Goal: Contribute content: Contribute content

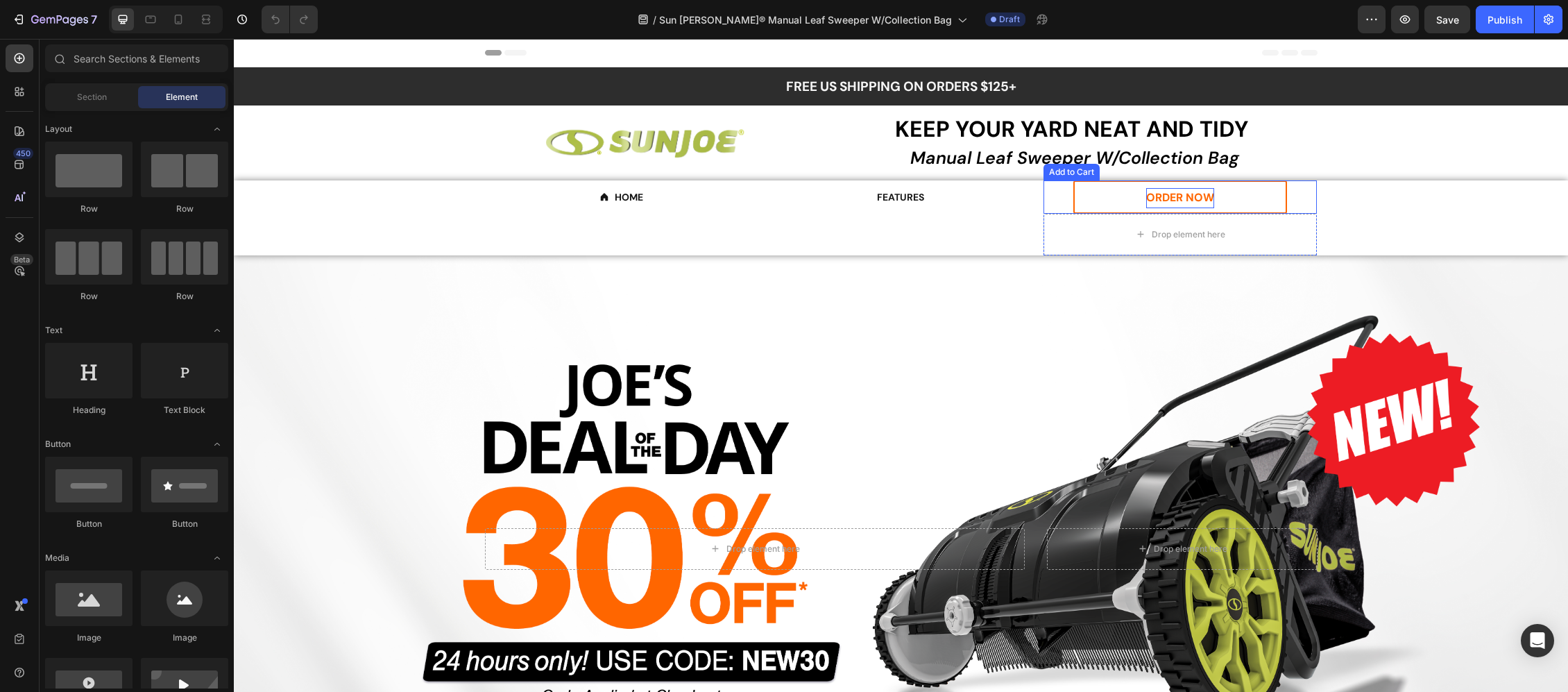
click at [1180, 191] on div "ORDER NOW" at bounding box center [1180, 198] width 68 height 20
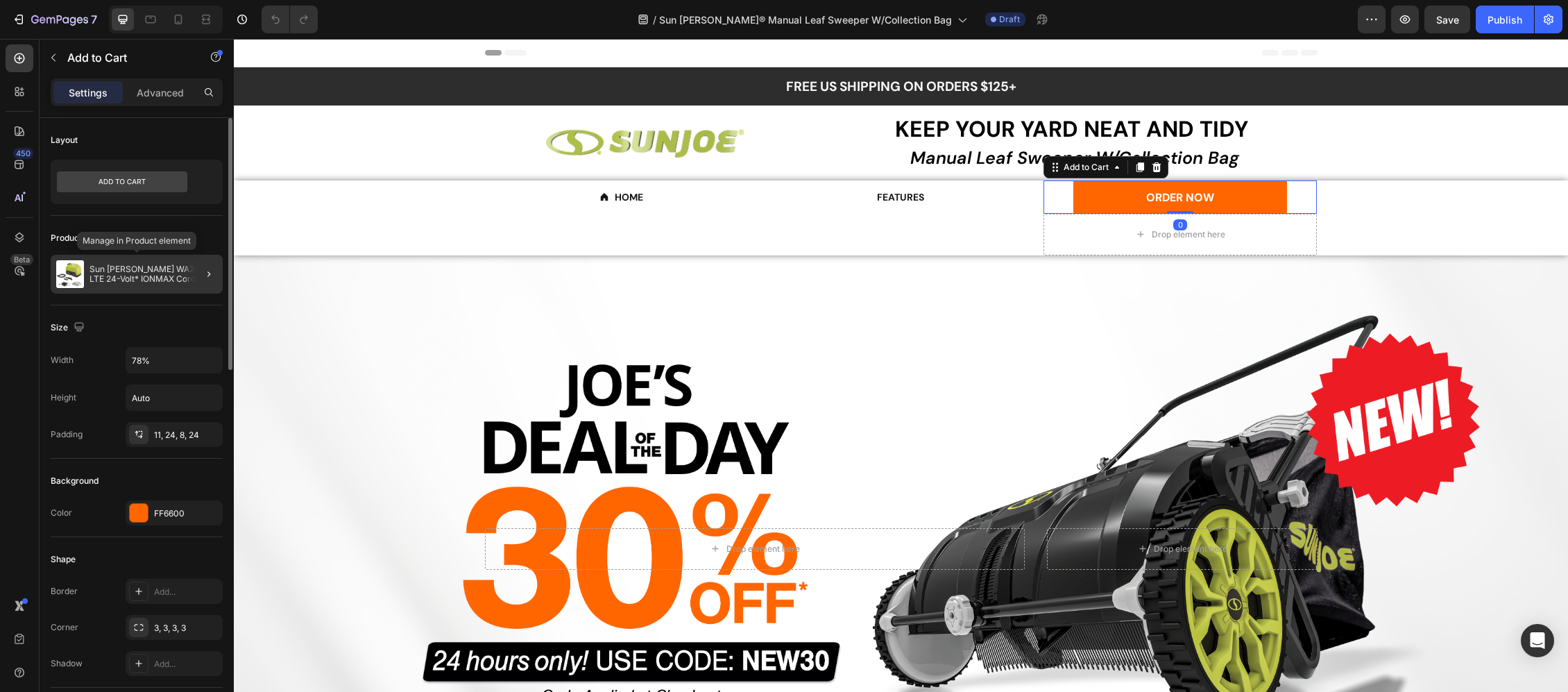
click at [98, 275] on p "Sun [PERSON_NAME] WA24C-LTE 24-Volt* IONMAX Cordless Go-Anywhere Portable Sink/…" at bounding box center [154, 274] width 128 height 20
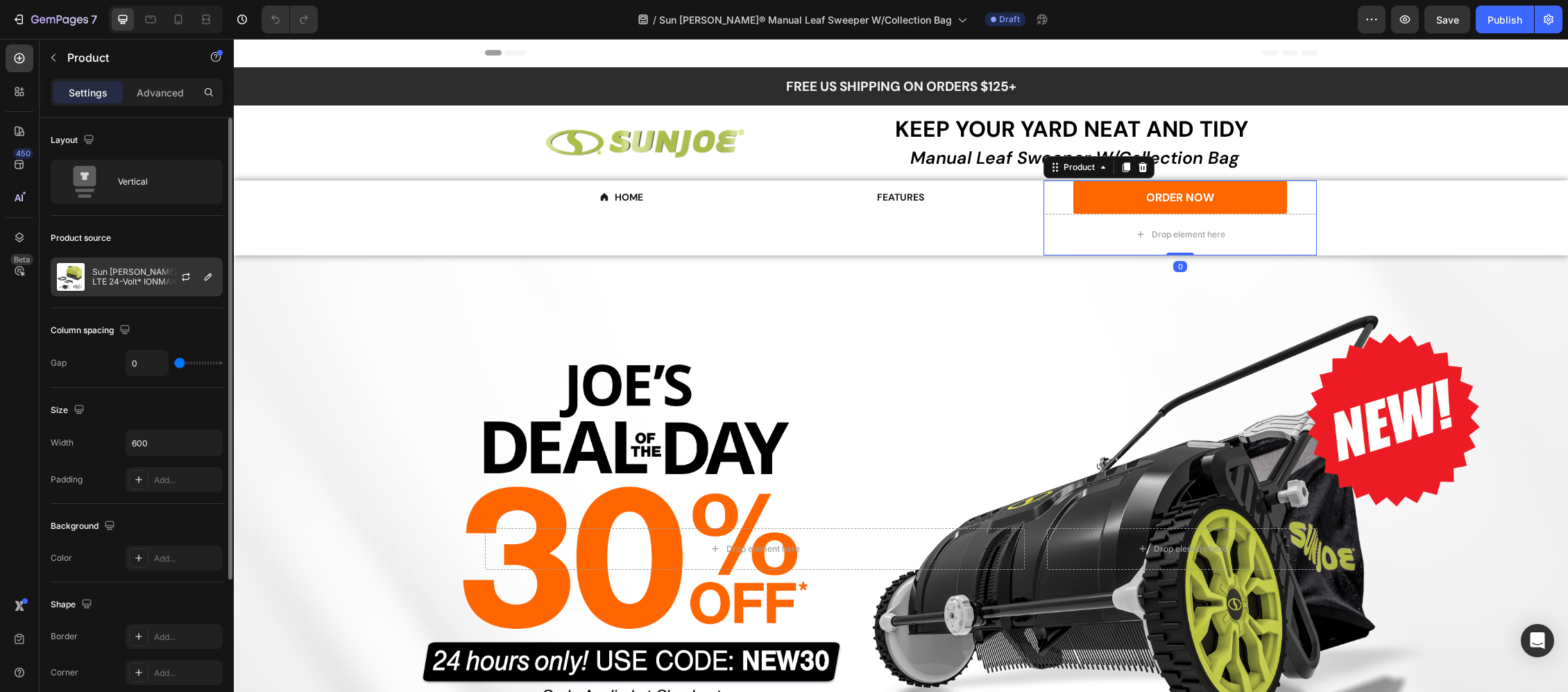
click at [109, 279] on p "Sun [PERSON_NAME] WA24C-LTE 24-Volt* IONMAX Cordless Go-Anywhere Portable Sink/…" at bounding box center [154, 276] width 124 height 20
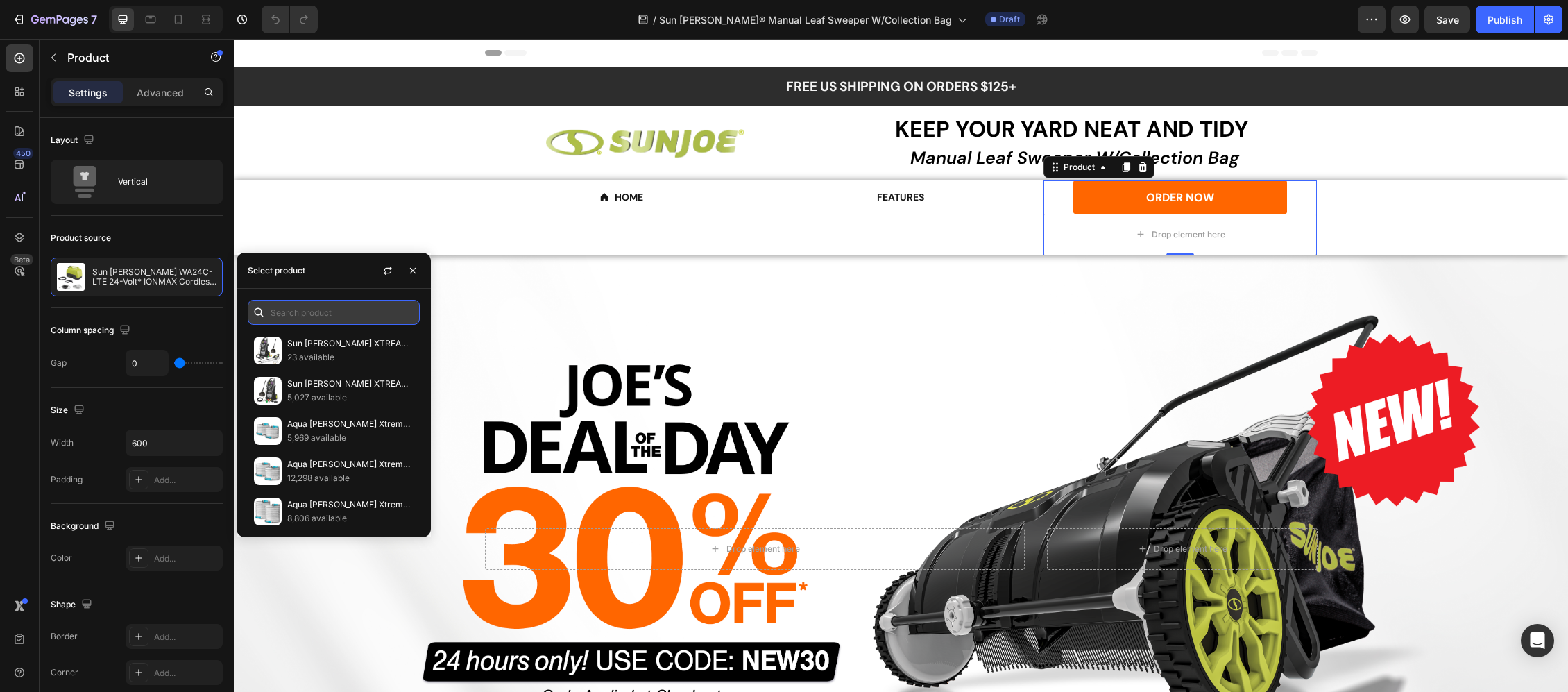
click at [292, 309] on input "text" at bounding box center [333, 312] width 172 height 25
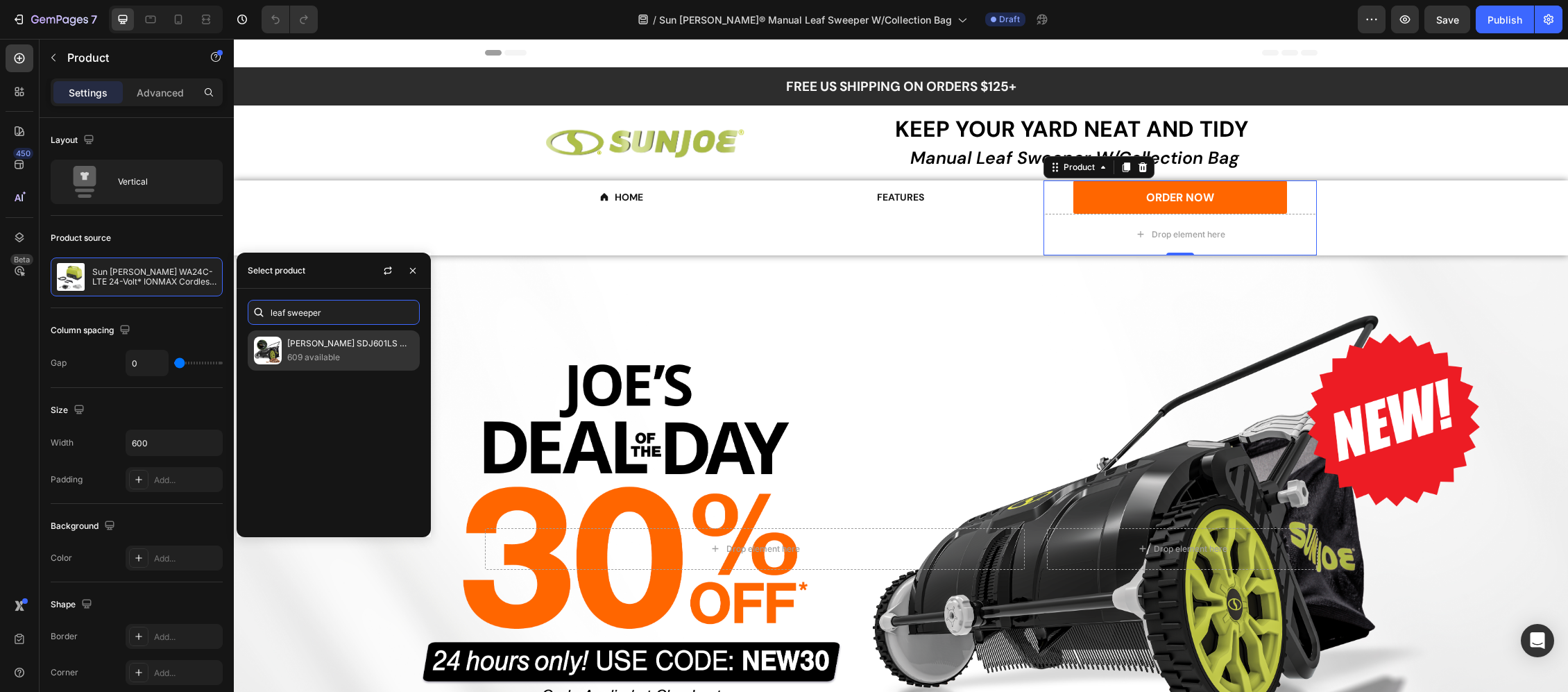
type input "leaf sweeper"
click at [362, 345] on p "[PERSON_NAME] SDJ601LS Manual Leaf Sweeper W/ 22-Gal Collection Bag | 21-Inch" at bounding box center [350, 344] width 126 height 14
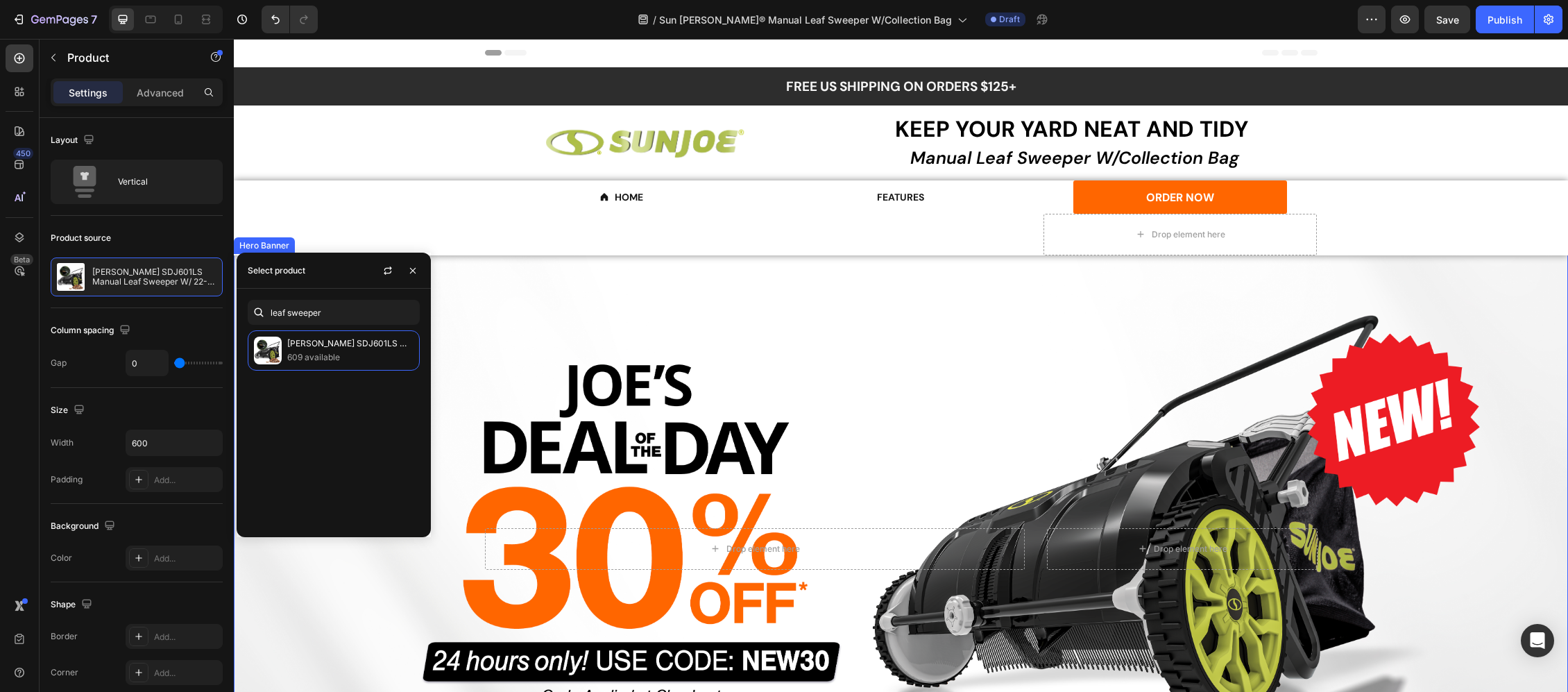
click at [731, 334] on div "Overlay" at bounding box center [901, 549] width 1335 height 590
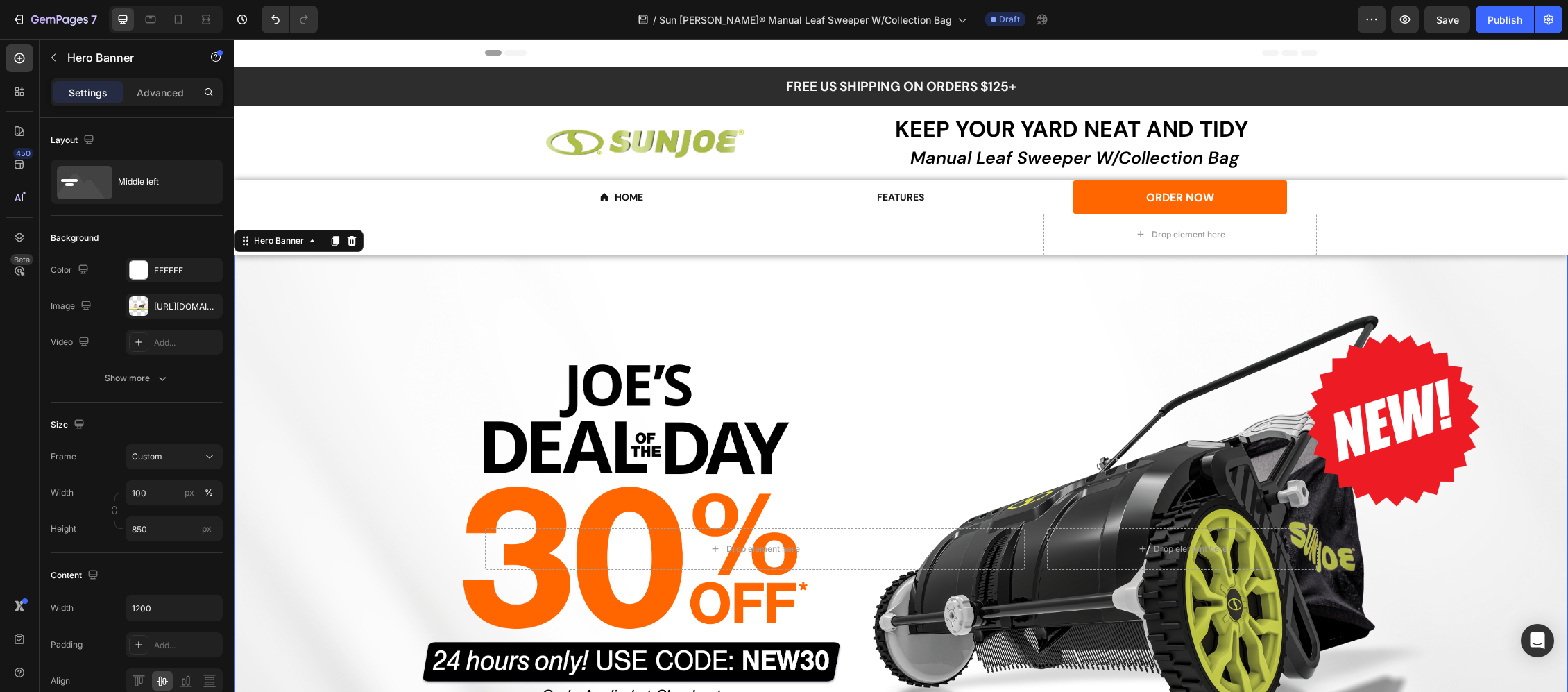
click at [753, 326] on div "Overlay" at bounding box center [901, 549] width 1335 height 590
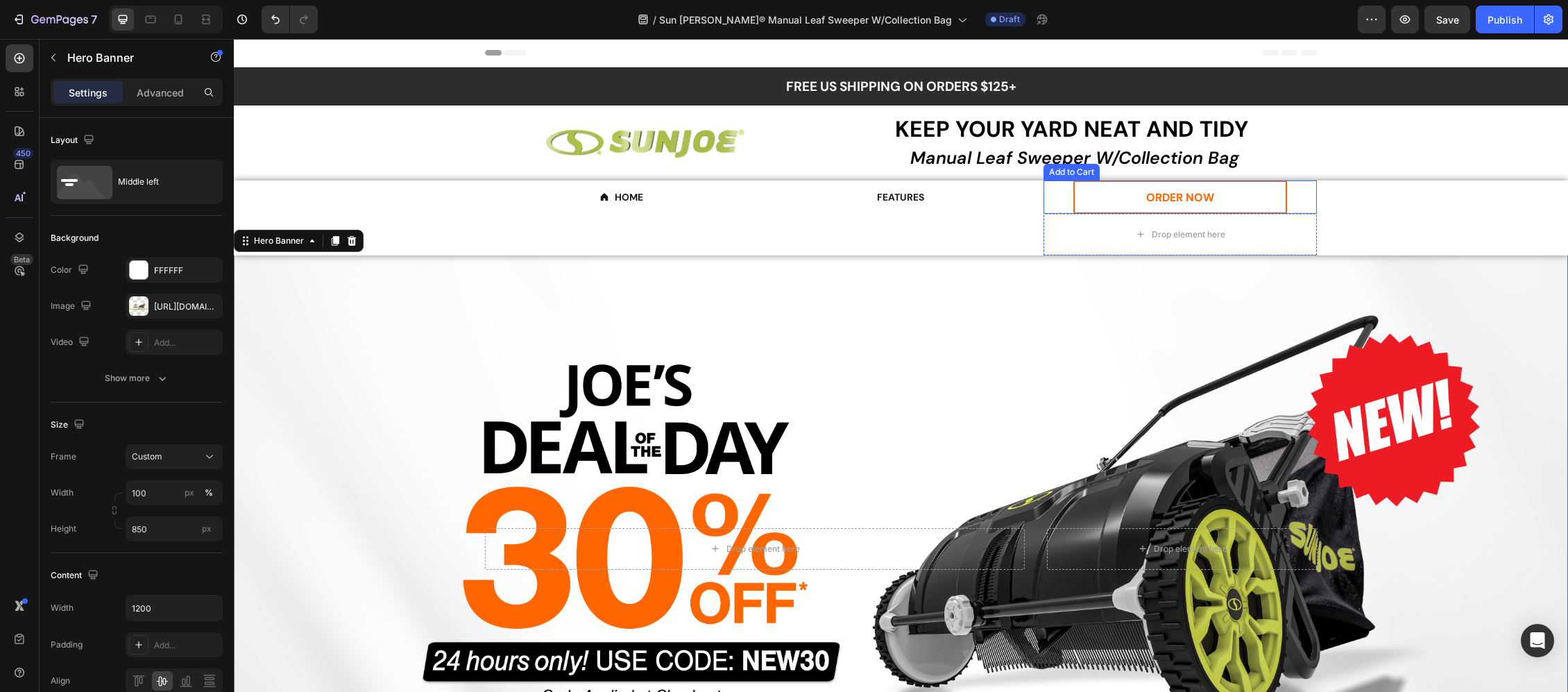
click at [1132, 202] on button "ORDER NOW" at bounding box center [1180, 197] width 214 height 34
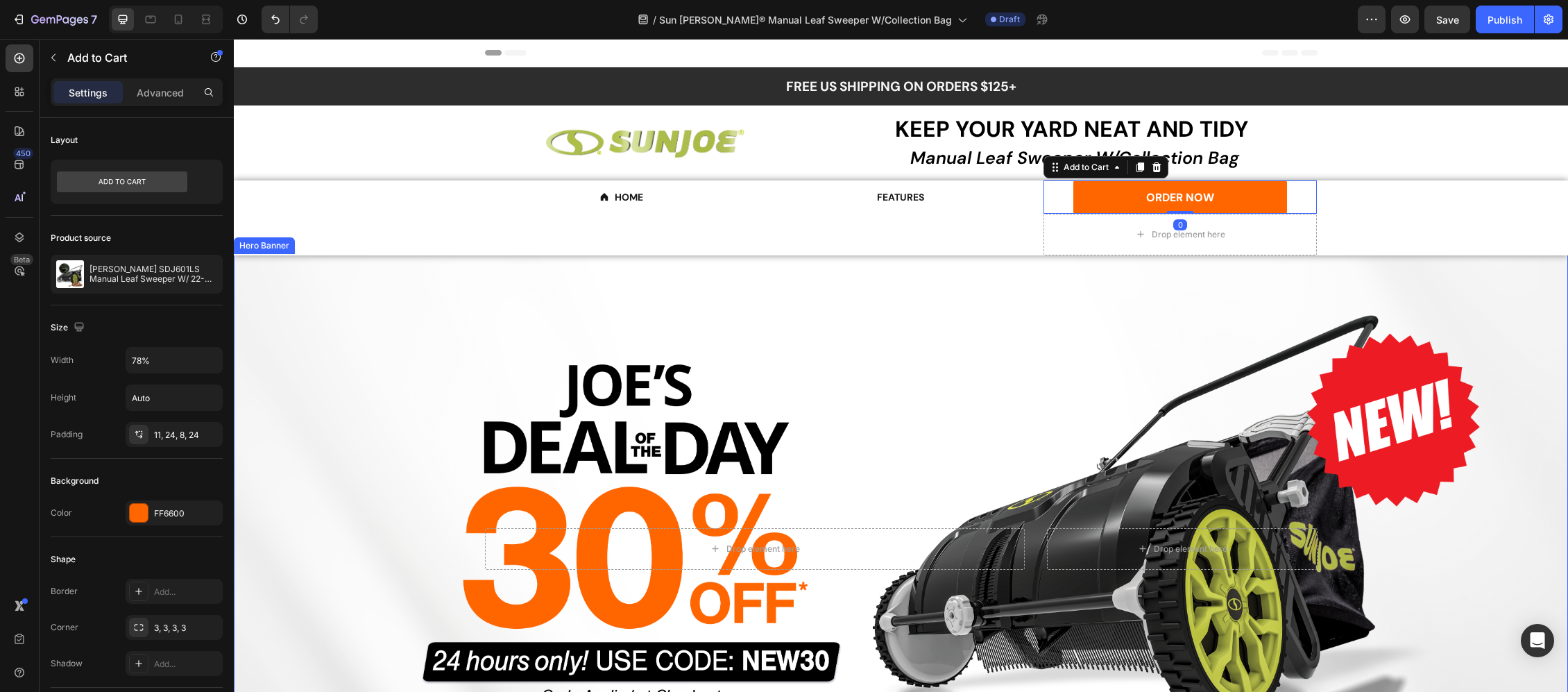
click at [790, 346] on div "Overlay" at bounding box center [901, 549] width 1335 height 590
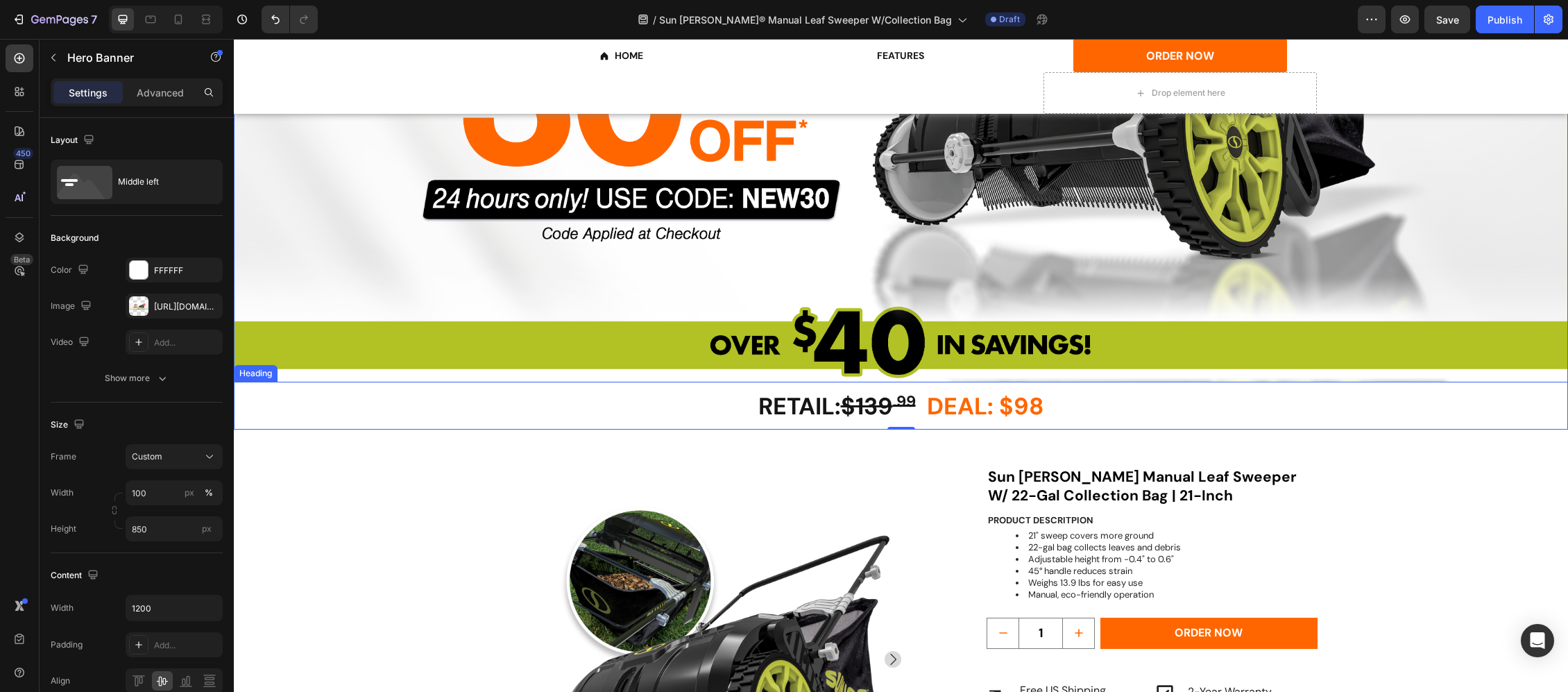
scroll to position [555, 0]
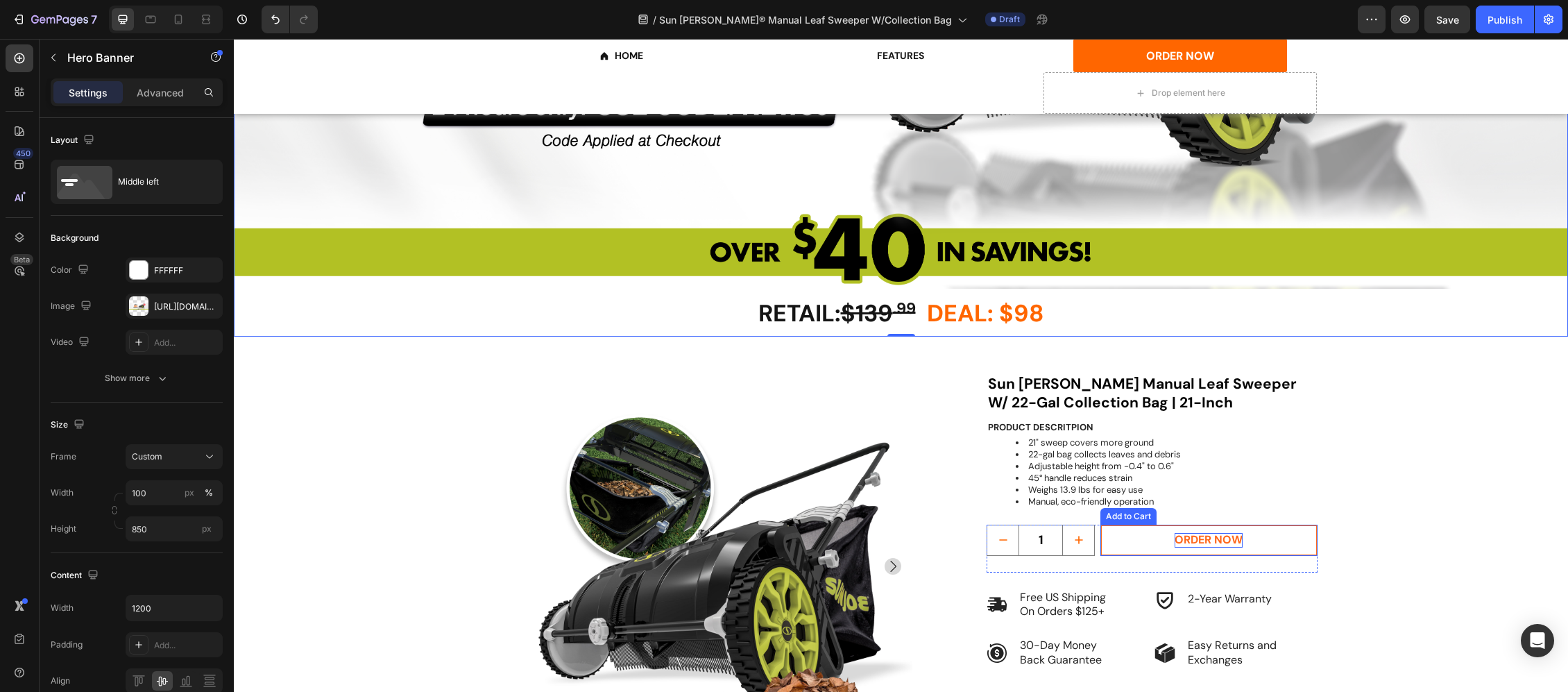
click at [1192, 537] on div "ORDER NOW" at bounding box center [1208, 540] width 68 height 15
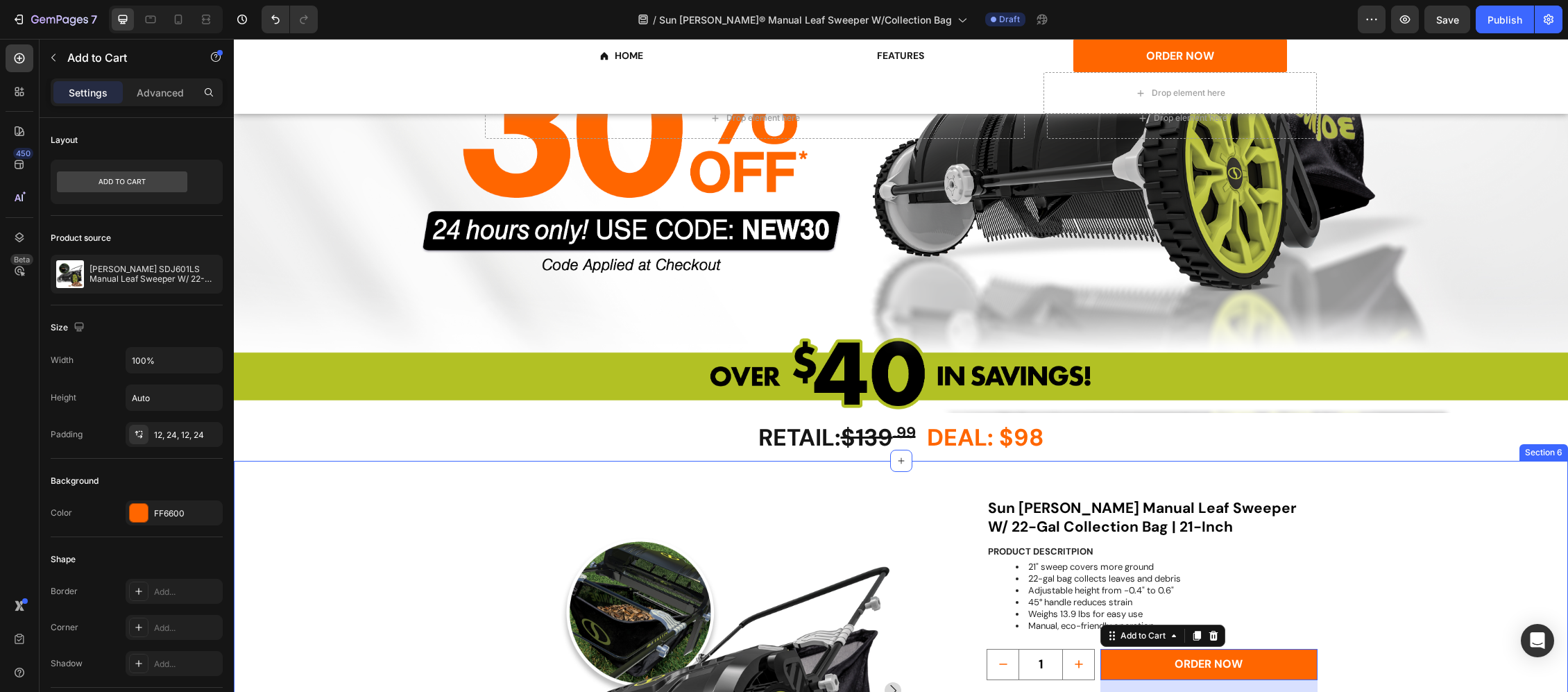
scroll to position [370, 0]
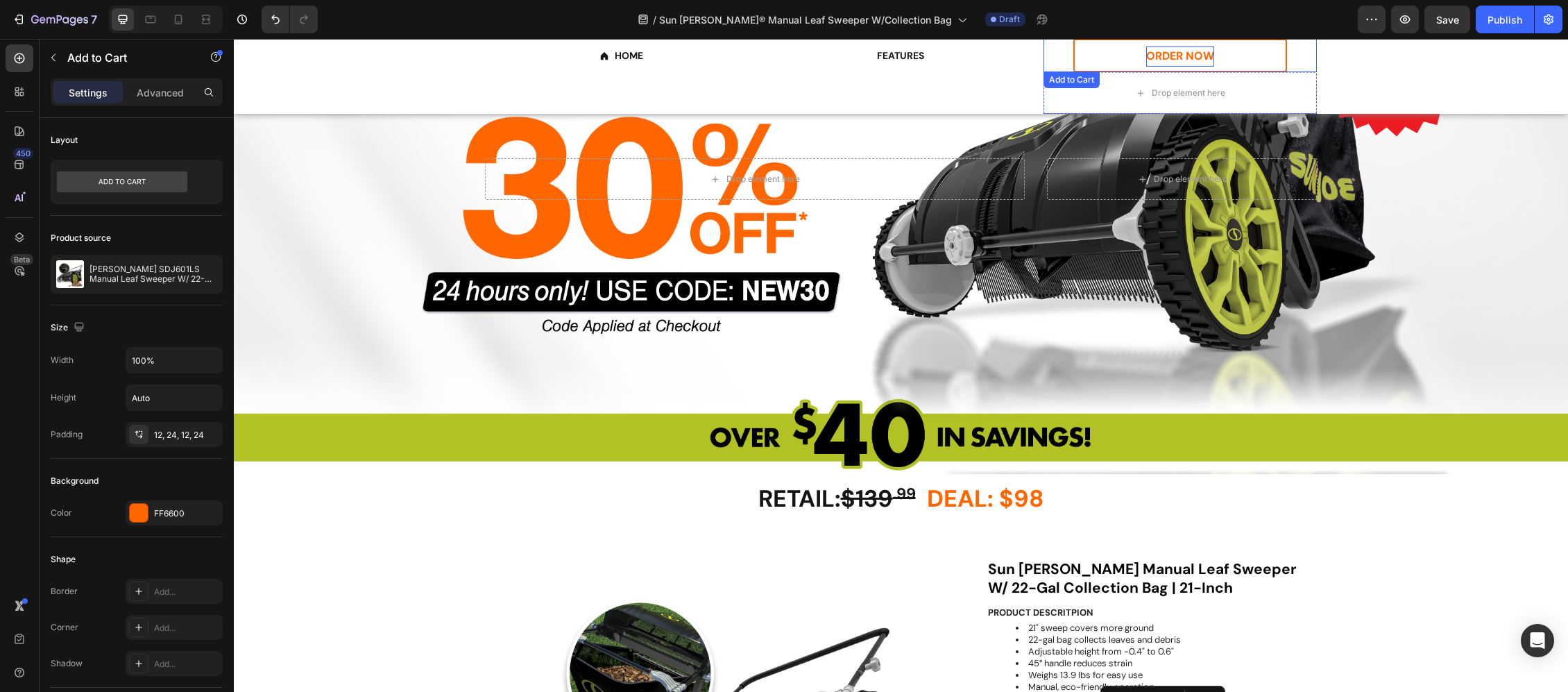
click at [1150, 56] on div "ORDER NOW" at bounding box center [1180, 57] width 68 height 20
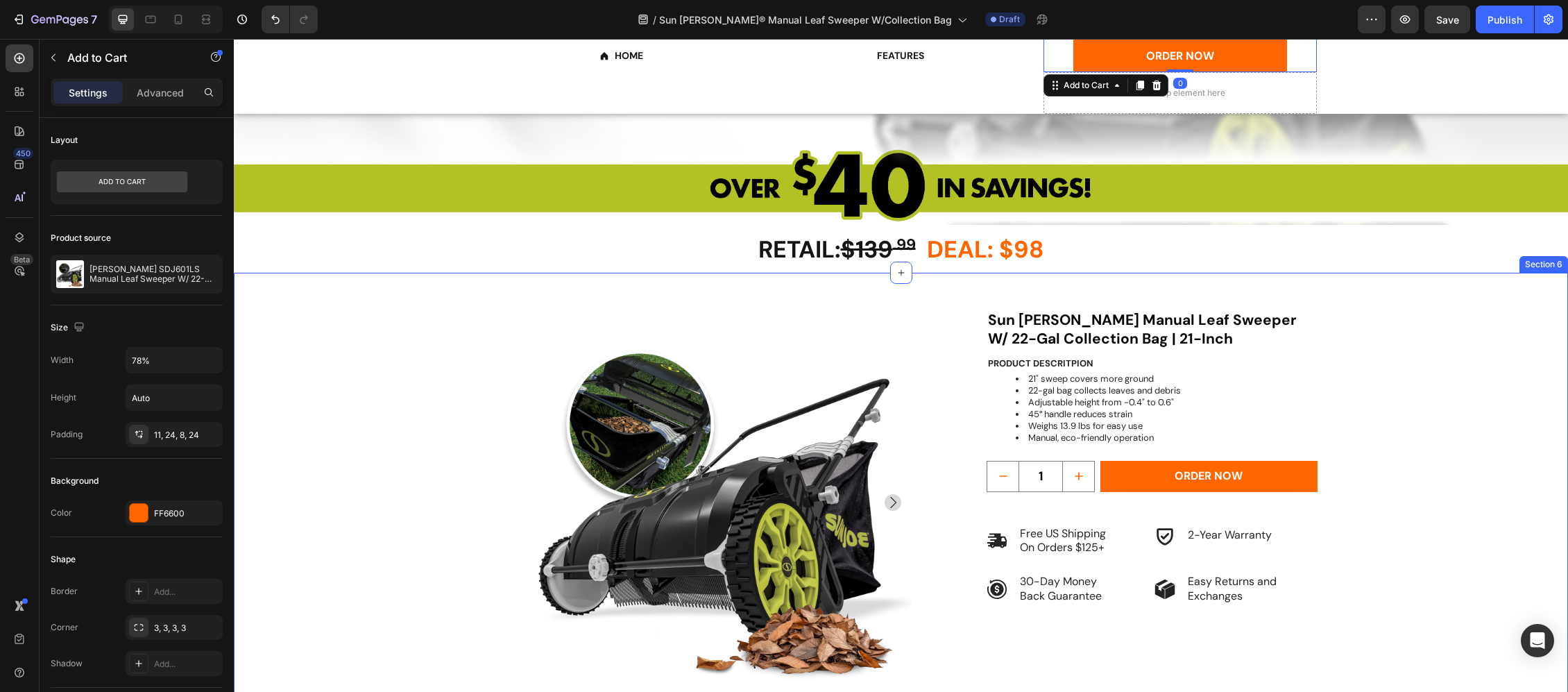
scroll to position [648, 0]
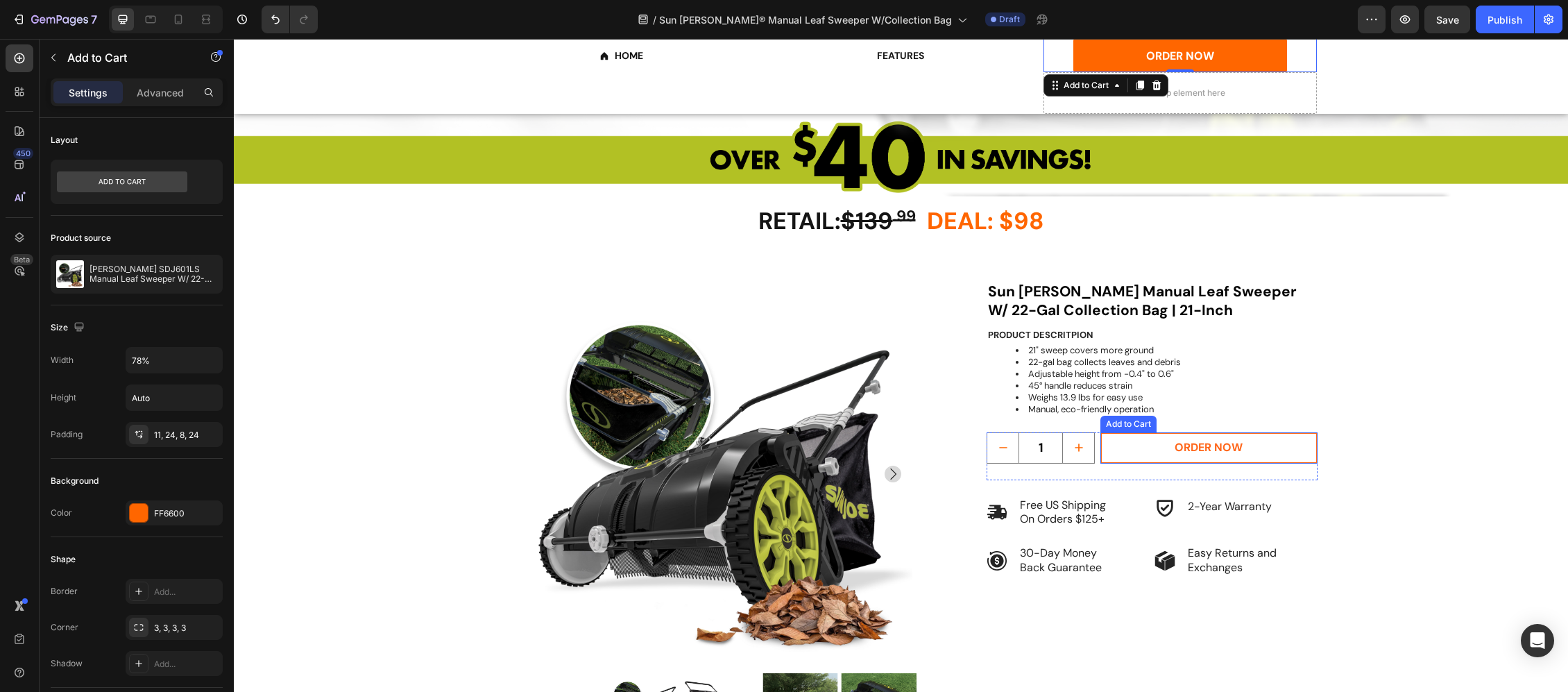
click at [1195, 440] on button "ORDER NOW" at bounding box center [1208, 448] width 216 height 31
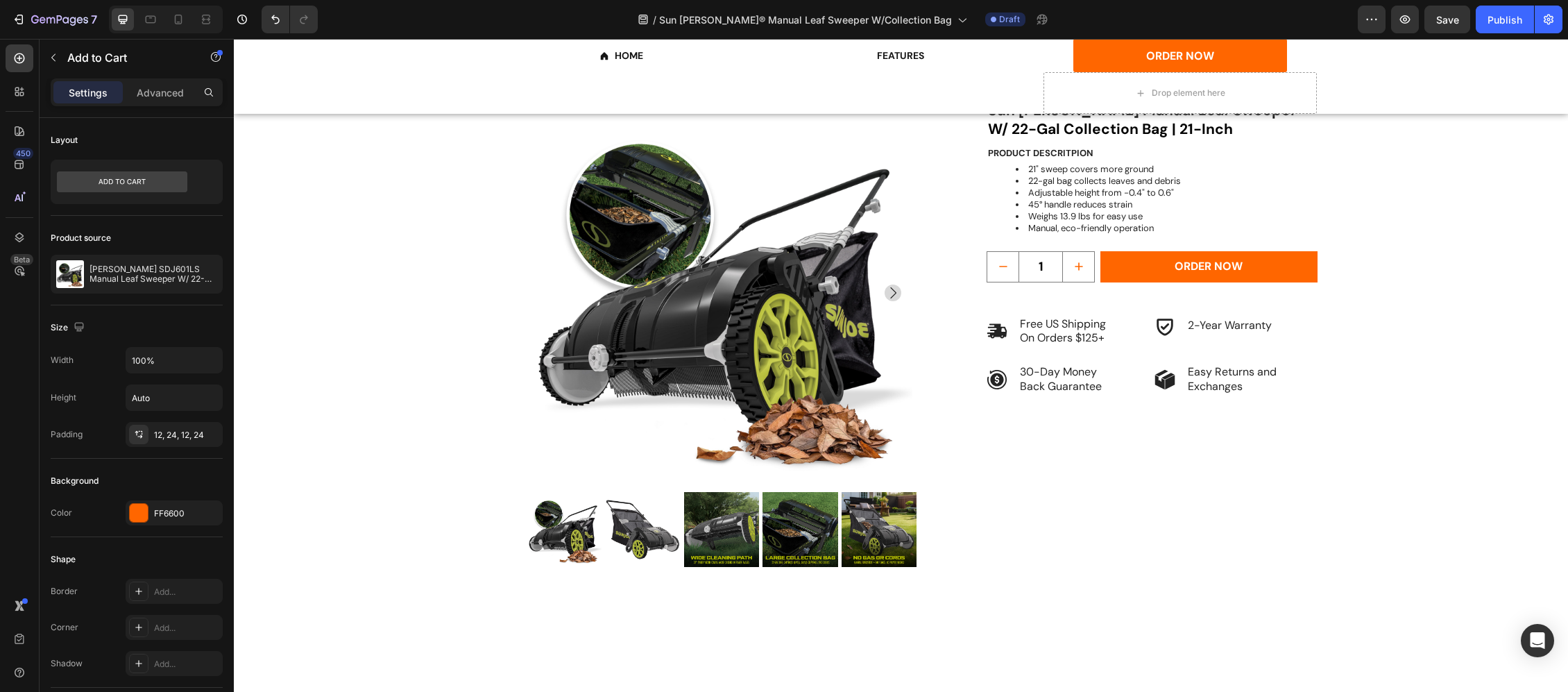
scroll to position [2222, 0]
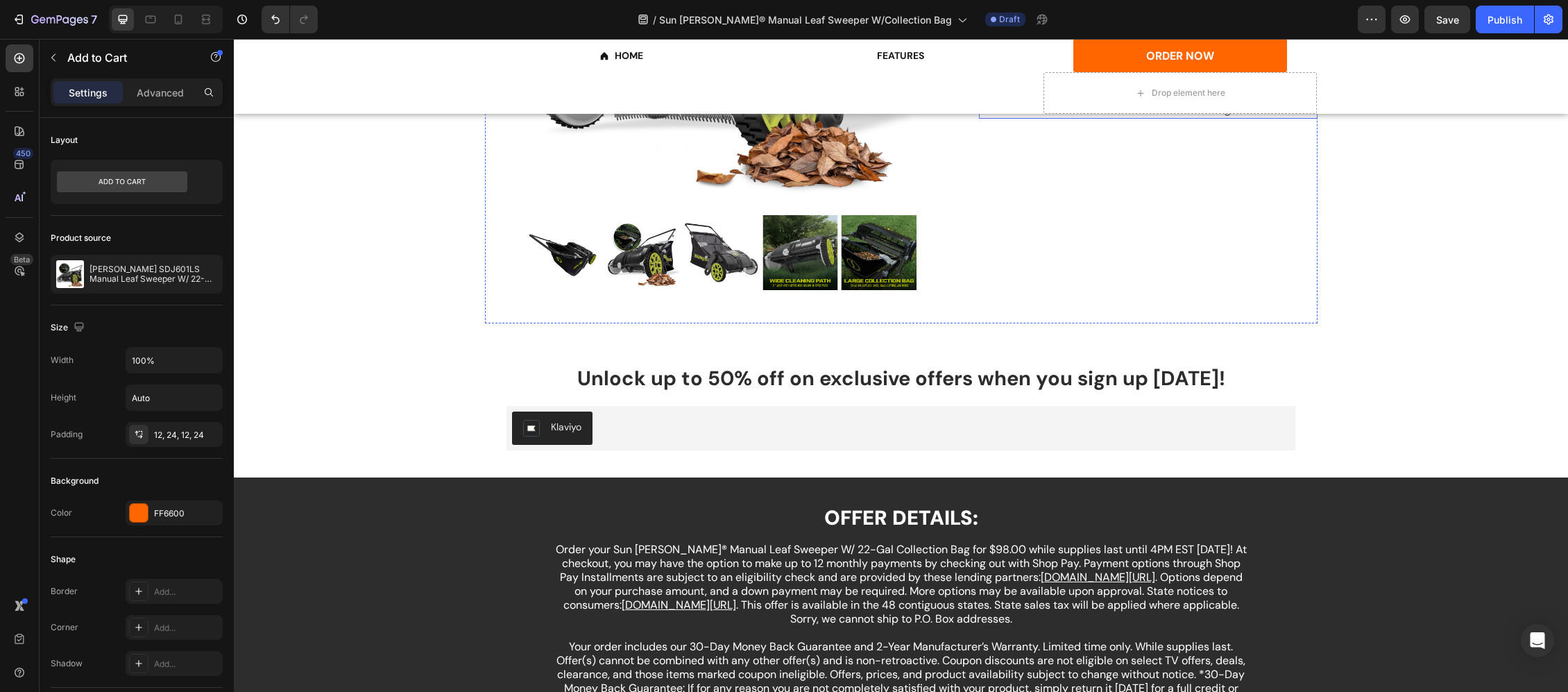
scroll to position [2777, 0]
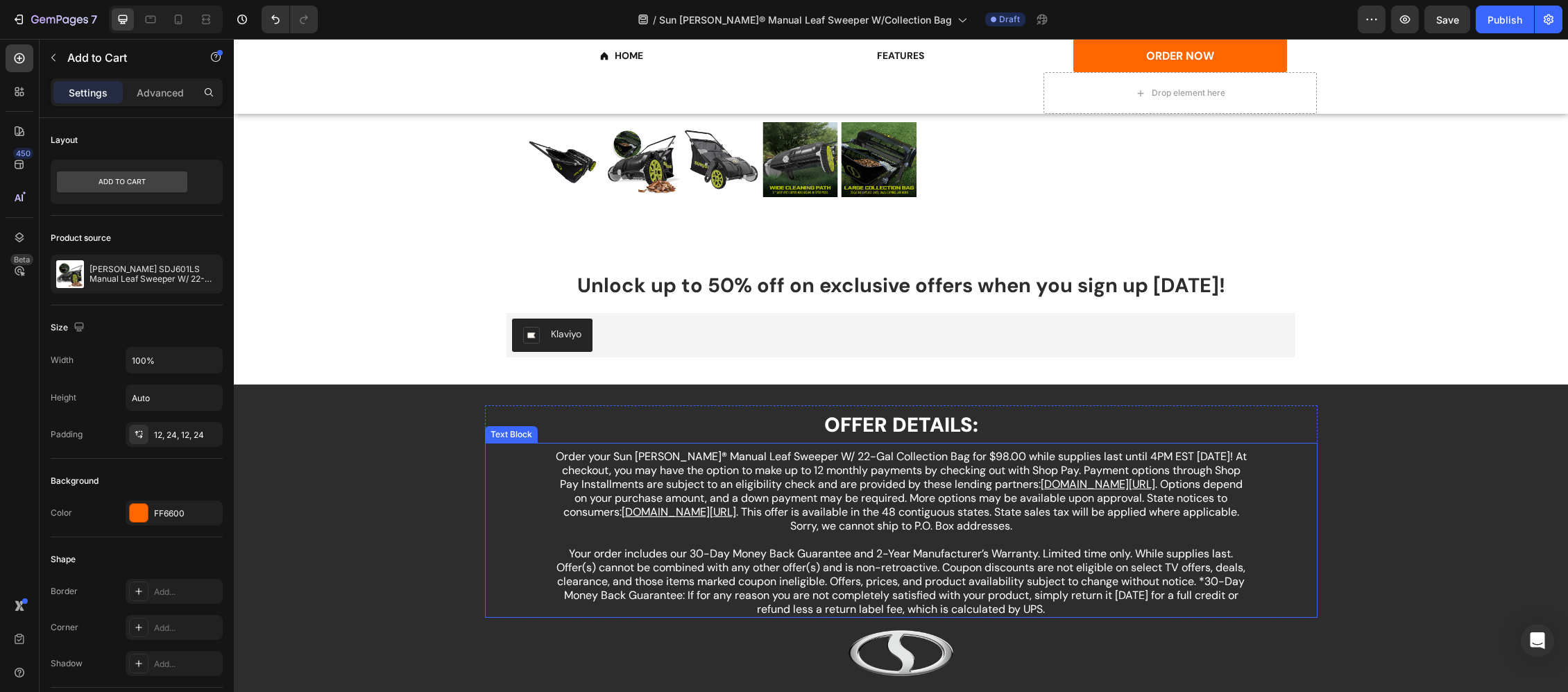
click at [1098, 457] on p "Order your Sun [PERSON_NAME]® Manual Leaf Sweeper W/ 22-Gal Collection Bag for …" at bounding box center [901, 498] width 692 height 97
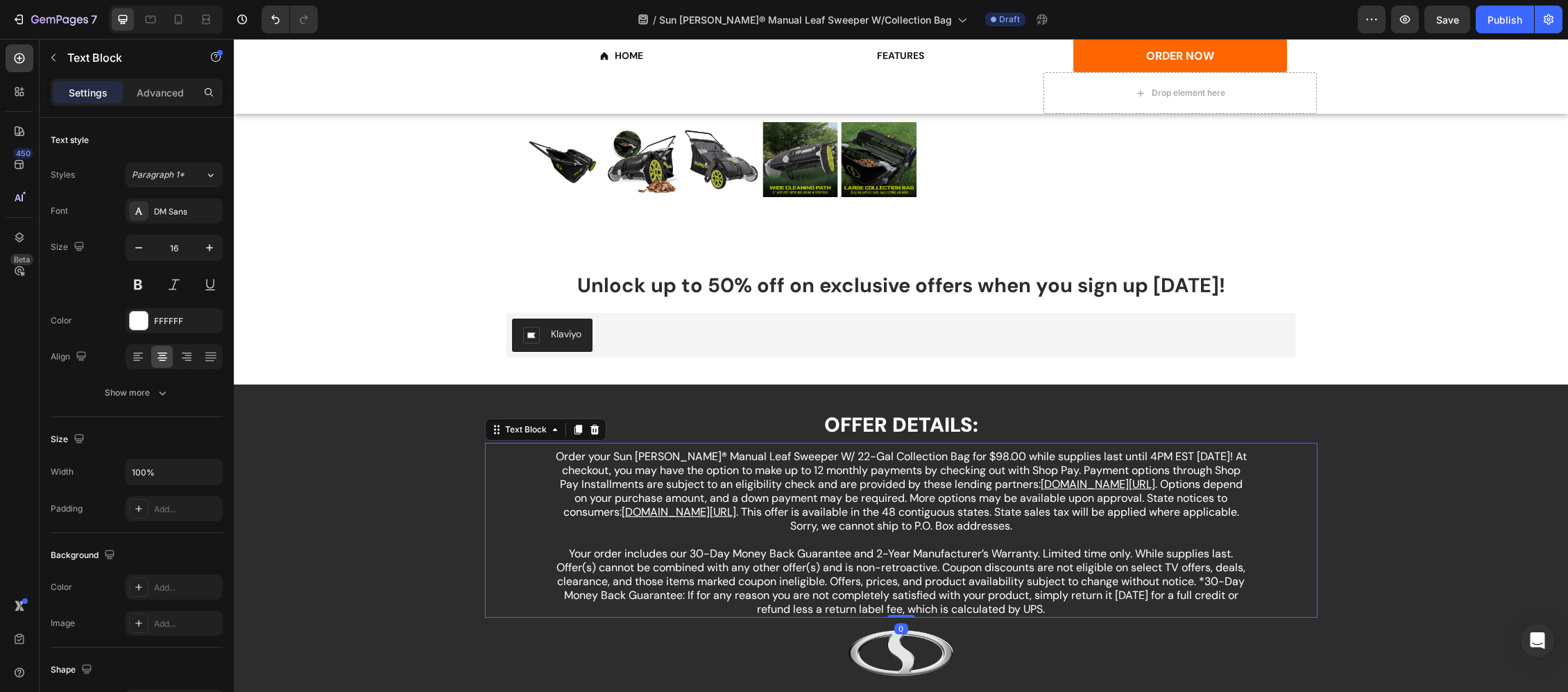
click at [1100, 457] on p "Order your Sun [PERSON_NAME]® Manual Leaf Sweeper W/ 22-Gal Collection Bag for …" at bounding box center [901, 498] width 692 height 97
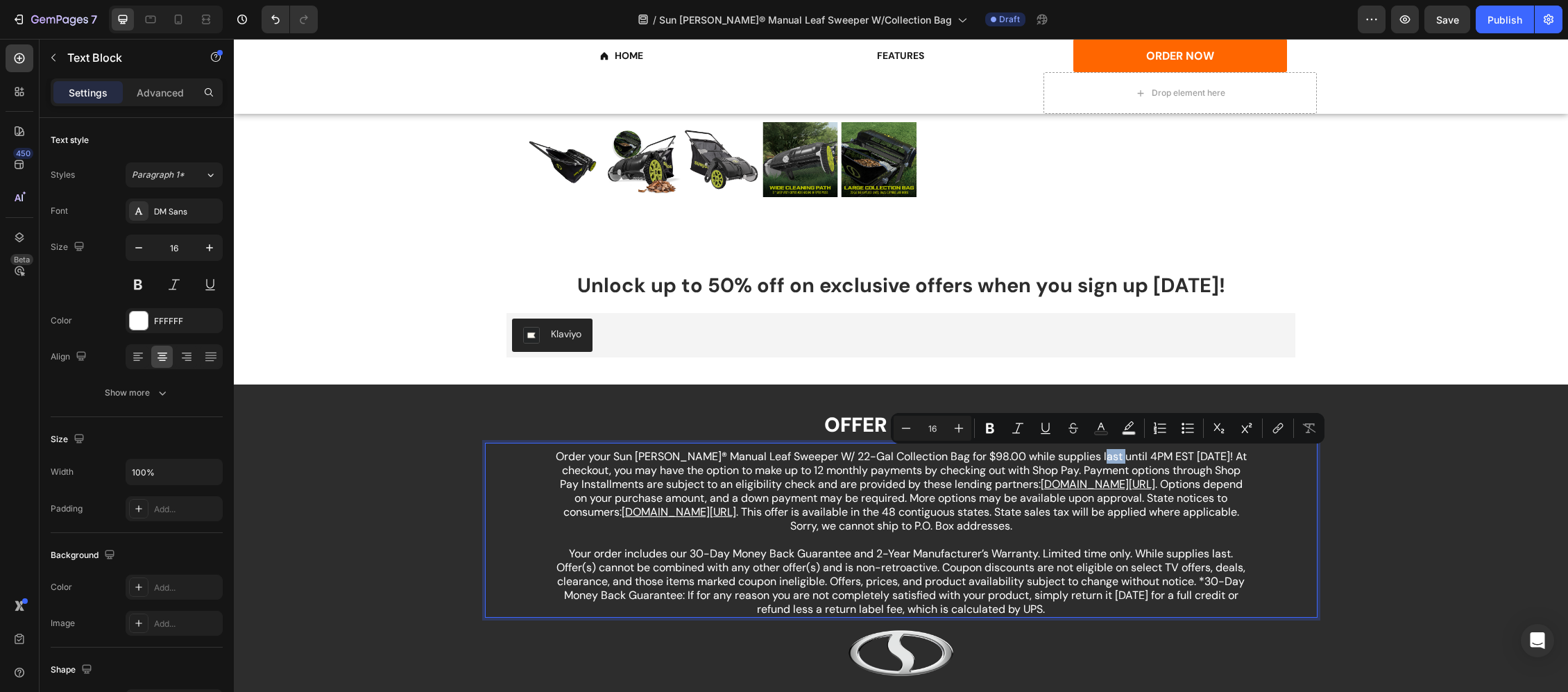
click at [1104, 454] on p "Order your Sun [PERSON_NAME]® Manual Leaf Sweeper W/ 22-Gal Collection Bag for …" at bounding box center [901, 498] width 692 height 97
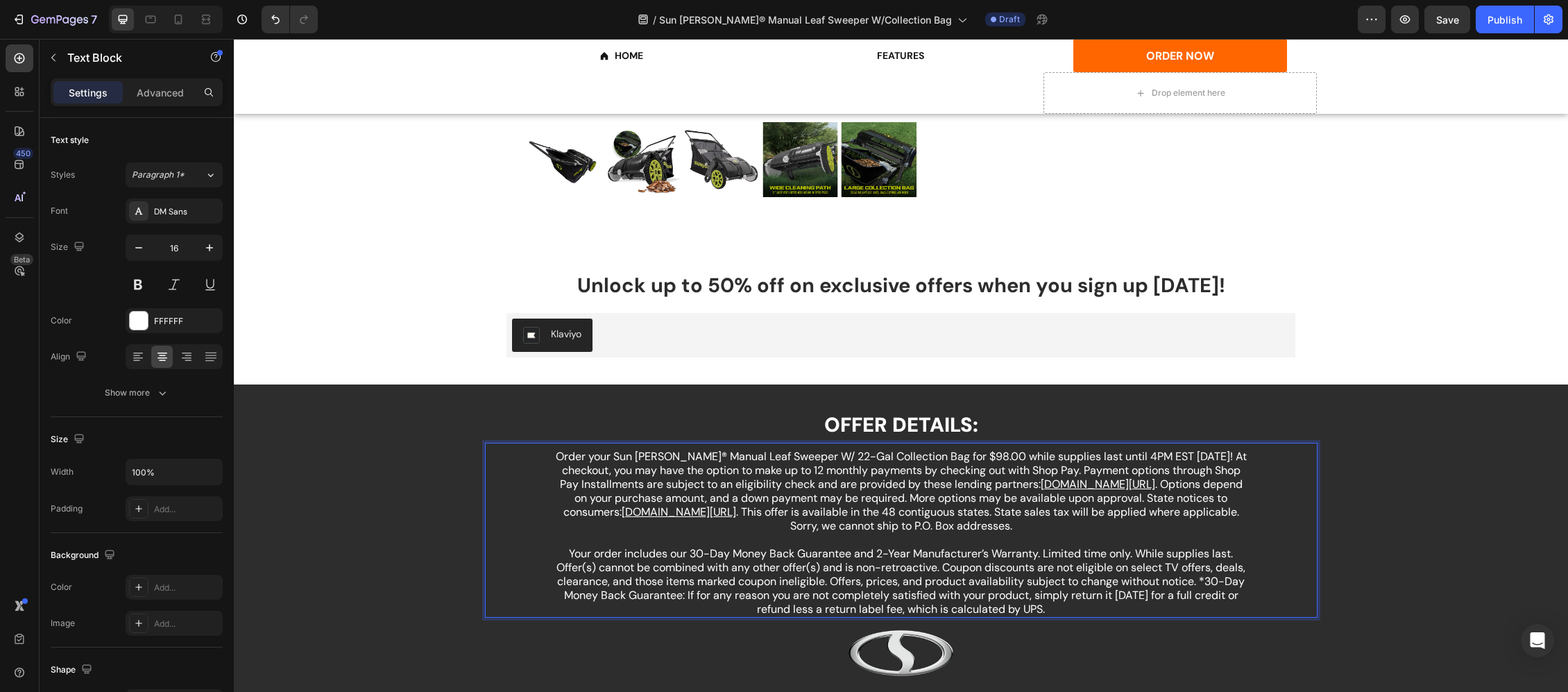
drag, startPoint x: 1100, startPoint y: 455, endPoint x: 1111, endPoint y: 454, distance: 11.0
click at [1109, 454] on p "Order your Sun [PERSON_NAME]® Manual Leaf Sweeper W/ 22-Gal Collection Bag for …" at bounding box center [901, 498] width 692 height 97
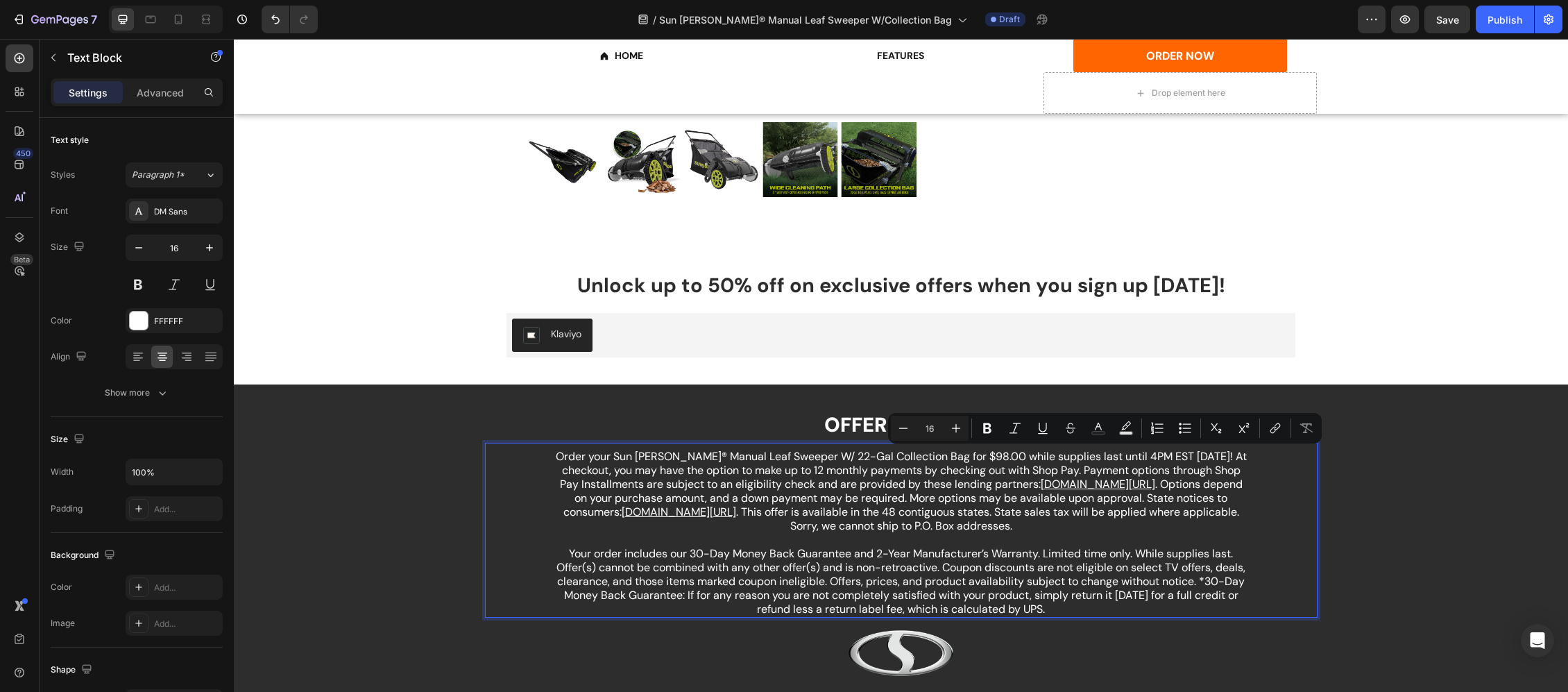
click at [1117, 453] on p "Order your Sun [PERSON_NAME]® Manual Leaf Sweeper W/ 22-Gal Collection Bag for …" at bounding box center [901, 498] width 692 height 97
drag, startPoint x: 1118, startPoint y: 454, endPoint x: 1097, endPoint y: 454, distance: 21.0
click at [1097, 454] on p "Order your Sun [PERSON_NAME]® Manual Leaf Sweeper W/ 22-Gal Collection Bag for …" at bounding box center [901, 498] width 692 height 97
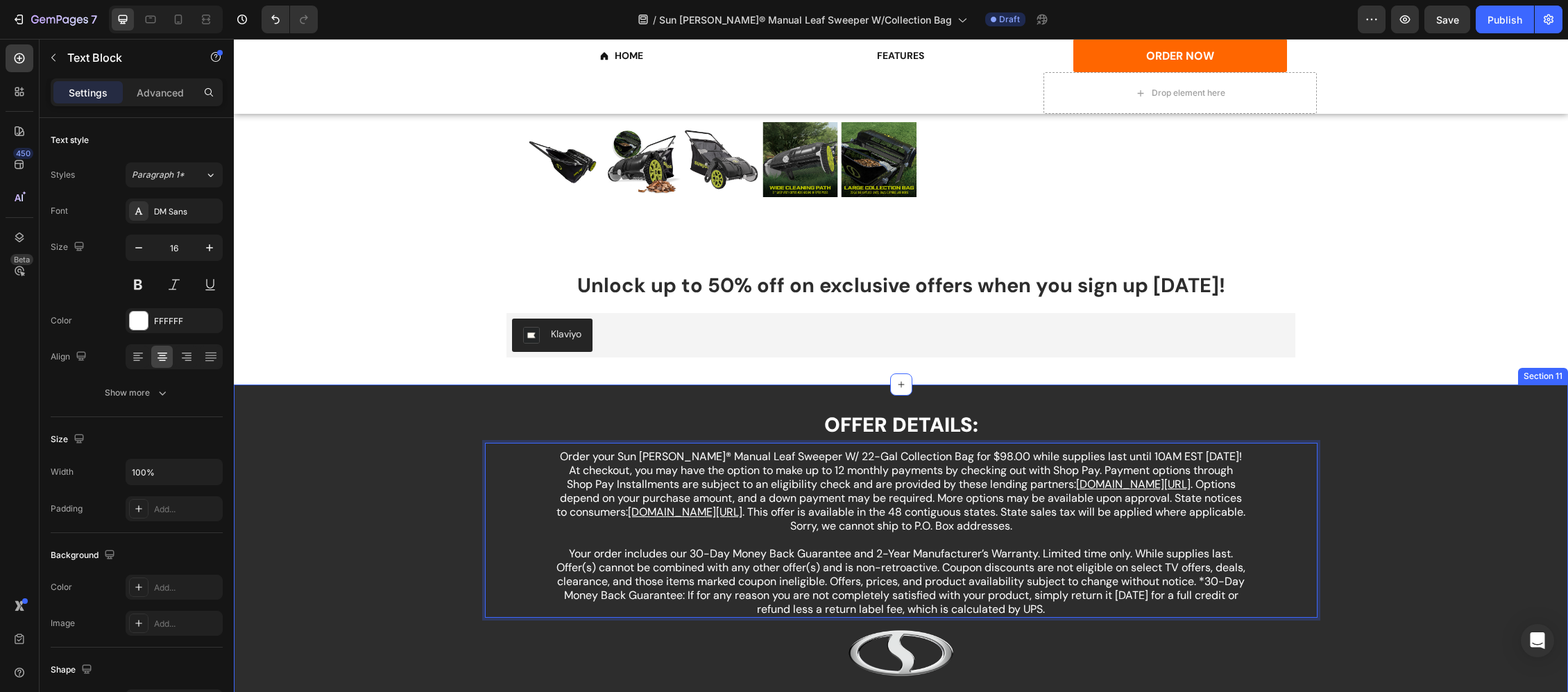
click at [1450, 454] on div "OFFER DETAILS: Heading Order your Sun [PERSON_NAME]® Manual Leaf Sweeper W/ 22-…" at bounding box center [901, 605] width 1335 height 400
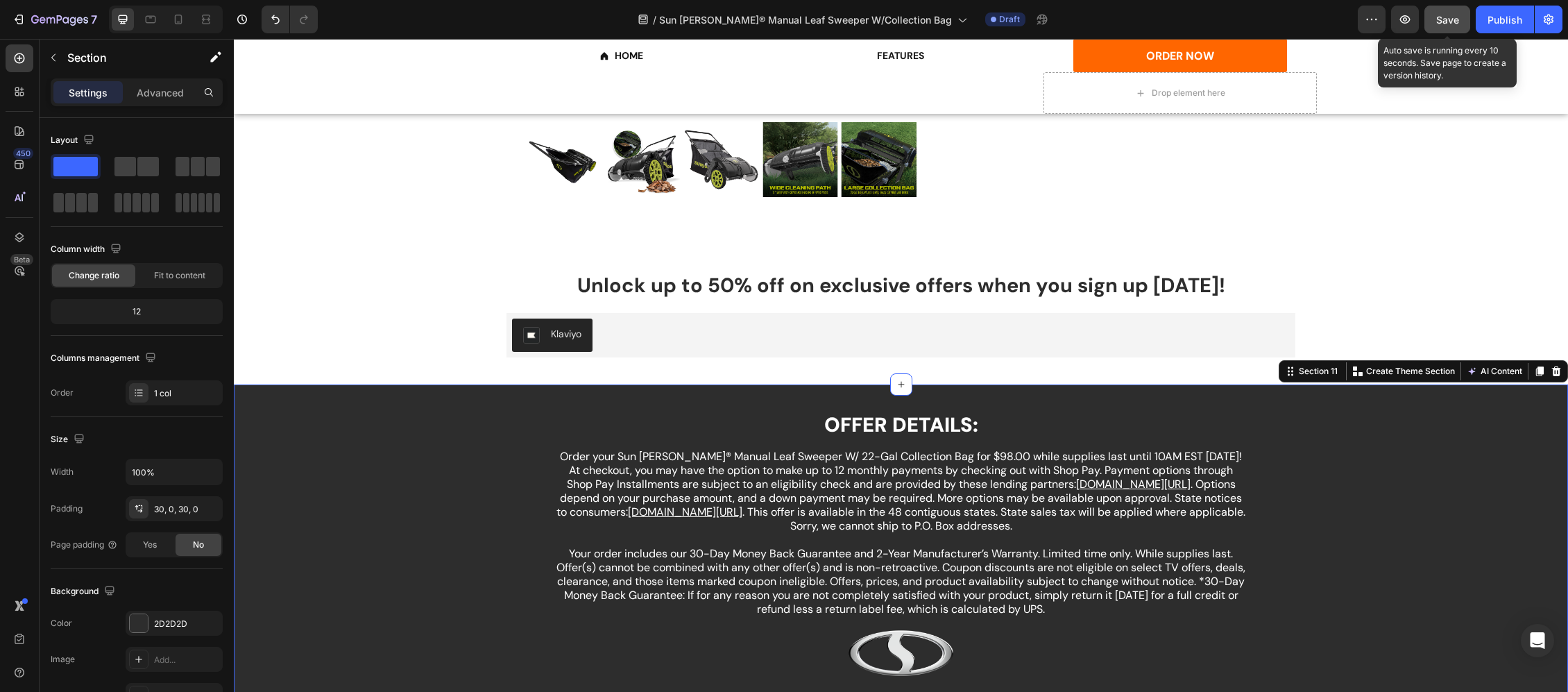
click at [1449, 16] on span "Save" at bounding box center [1447, 20] width 23 height 12
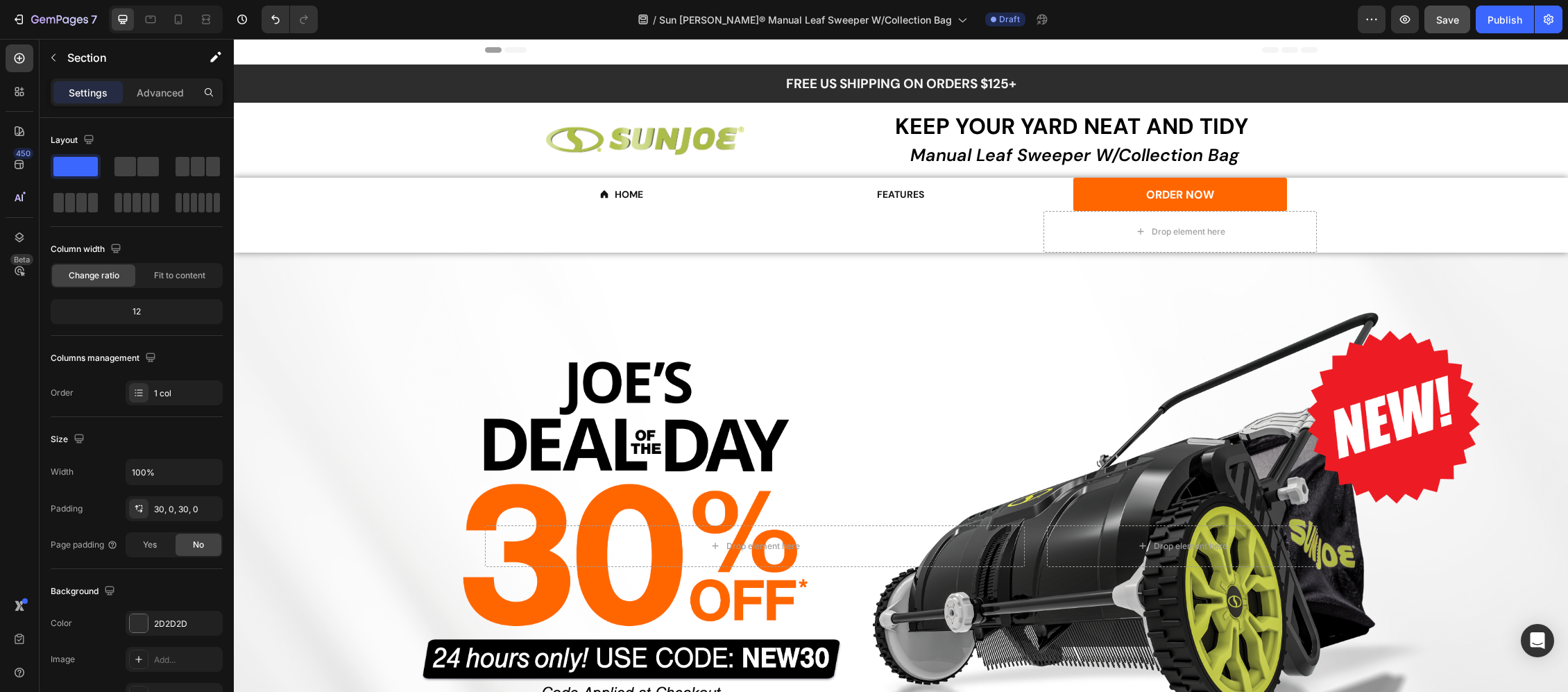
scroll to position [0, 0]
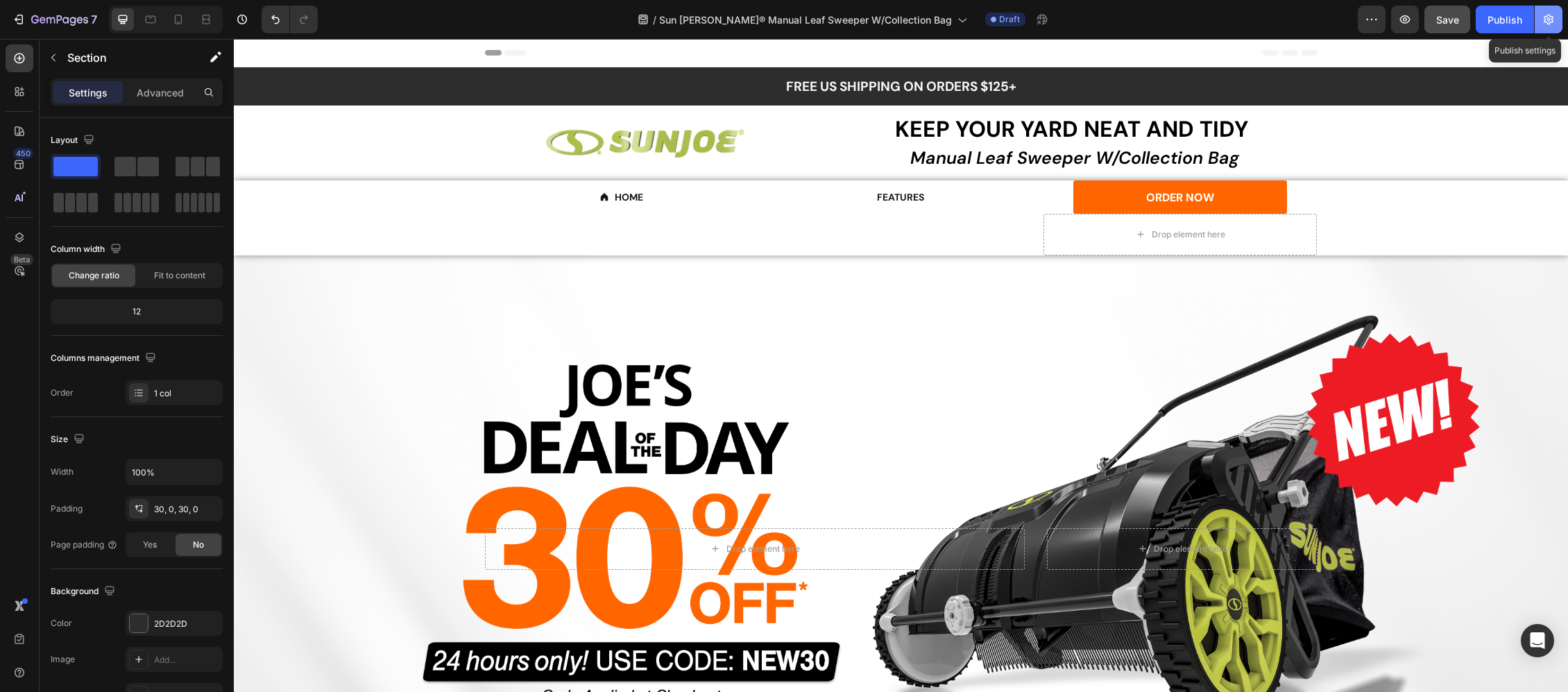
click at [1543, 14] on icon "button" at bounding box center [1549, 20] width 14 height 14
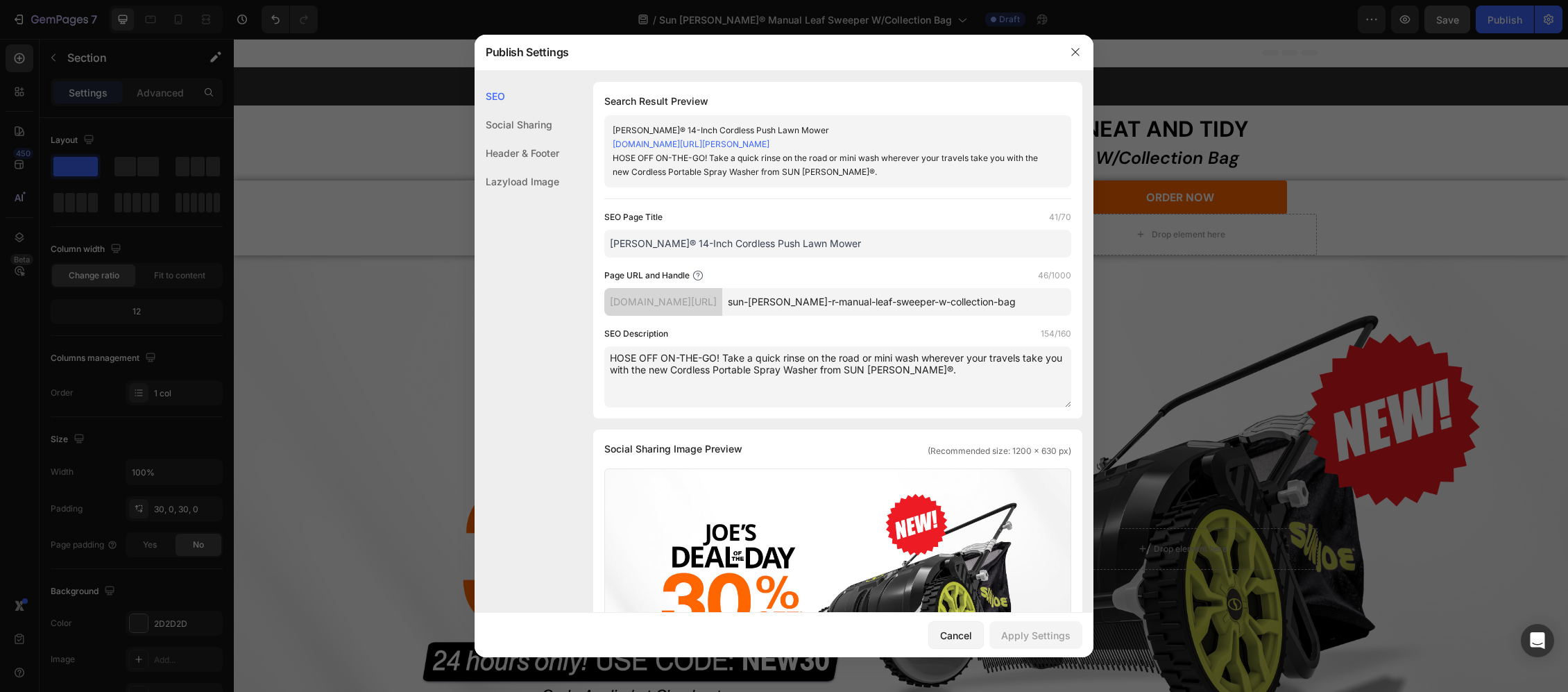
click at [823, 304] on input "sun-[PERSON_NAME]-r-manual-leaf-sweeper-w-collection-bag" at bounding box center [897, 302] width 349 height 28
click at [831, 304] on input "sun-[PERSON_NAME]-r-manual-leaf-sweeper-w-collection-bag" at bounding box center [897, 302] width 349 height 28
drag, startPoint x: 802, startPoint y: 307, endPoint x: 1033, endPoint y: 296, distance: 231.3
click at [1033, 296] on input "sun-[PERSON_NAME]-r-manual-leaf-sweeper-w-collection-bag" at bounding box center [897, 302] width 349 height 28
type input "sunjoe_leaf_sweeper"
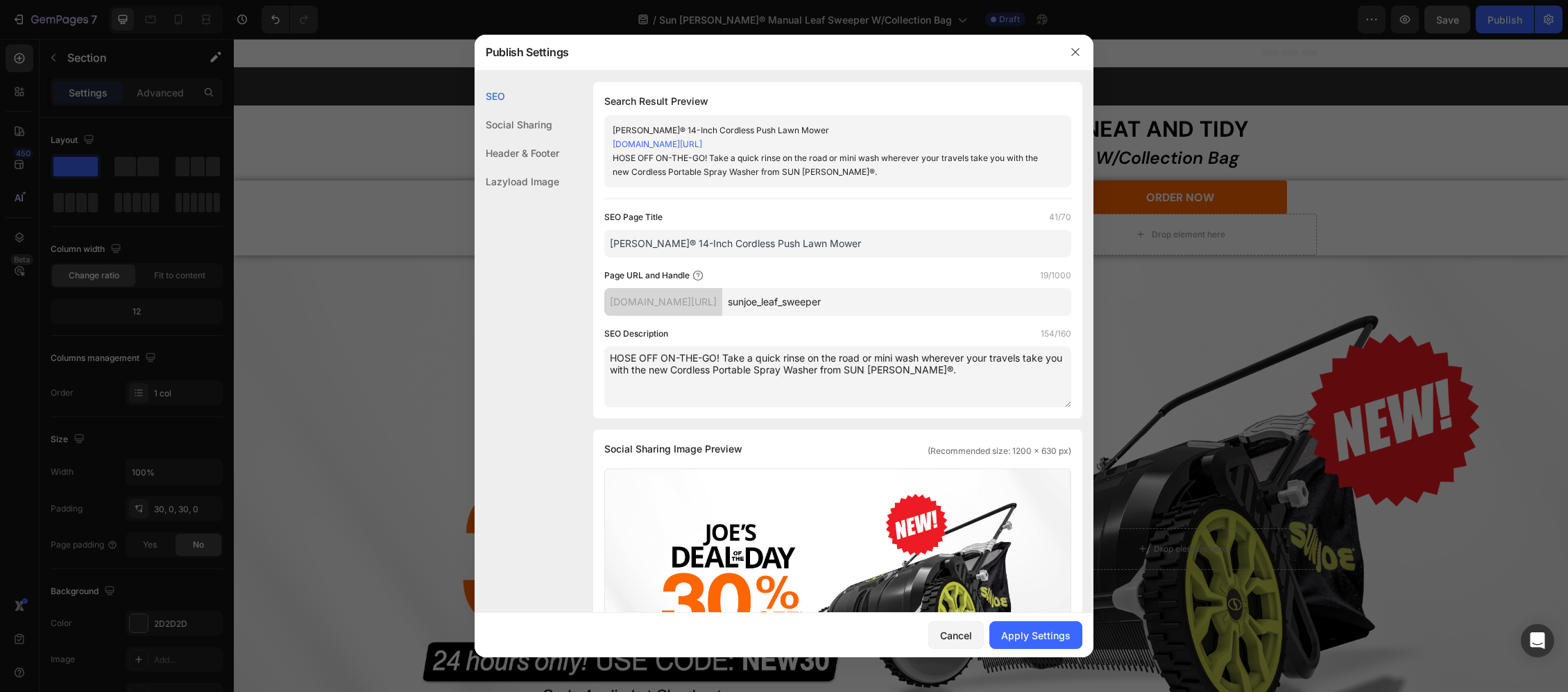
click at [798, 379] on textarea "HOSE OFF ON-THE-GO! Take a quick rinse on the road or mini wash wherever your t…" at bounding box center [837, 377] width 467 height 61
click at [911, 369] on textarea "HOSE OFF ON-THE-GO! Take a quick rinse on the road or mini wash wherever your t…" at bounding box center [837, 377] width 467 height 61
click at [920, 368] on textarea "HOSE OFF ON-THE-GO! Take a quick rinse on the road or mini wash wherever your t…" at bounding box center [837, 377] width 467 height 61
paste textarea "Keep your yard neat and tidy with the Sun [PERSON_NAME] Manual Leaf Sweeper, fe…"
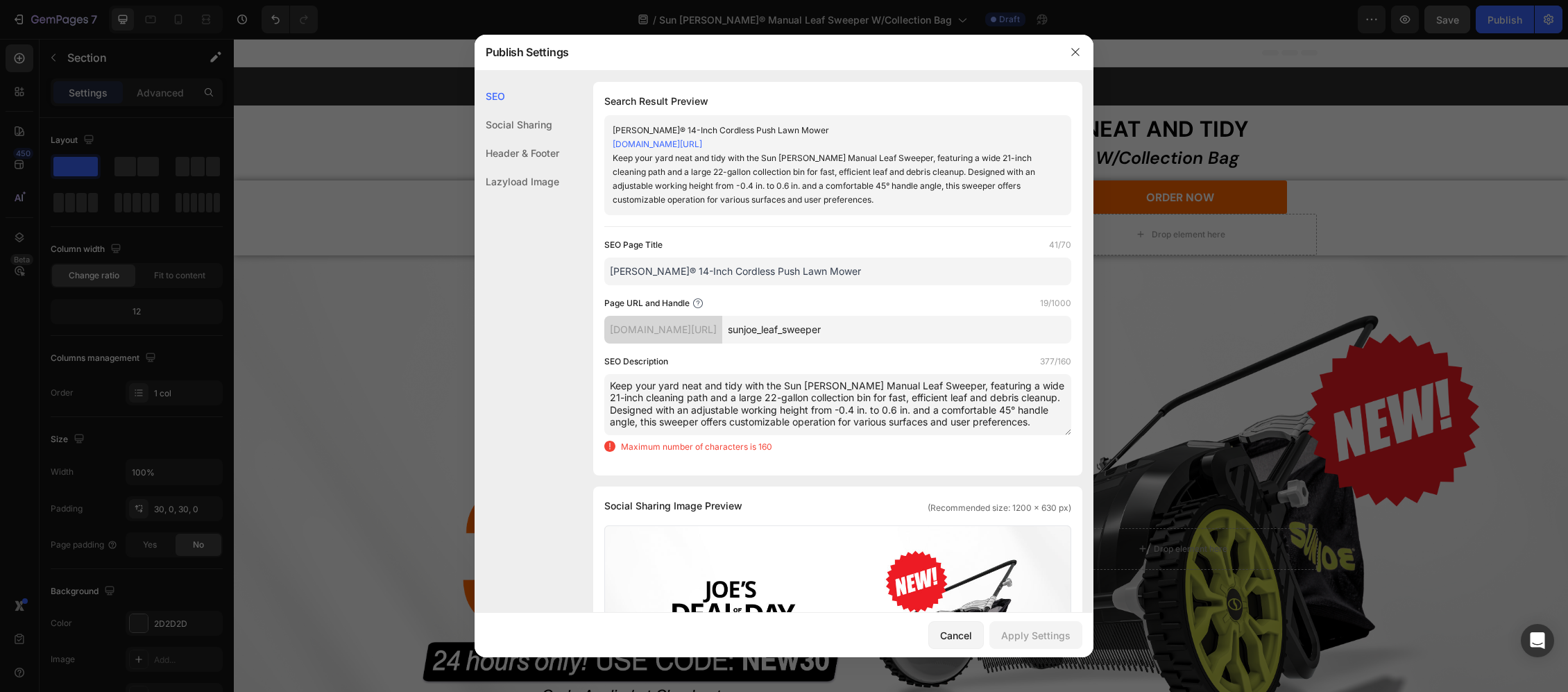
click at [805, 398] on textarea "Keep your yard neat and tidy with the Sun [PERSON_NAME] Manual Leaf Sweeper, fe…" at bounding box center [837, 405] width 467 height 61
drag, startPoint x: 610, startPoint y: 410, endPoint x: 1041, endPoint y: 429, distance: 431.4
click at [1041, 429] on textarea "Keep your yard neat and tidy with the Sun [PERSON_NAME] Manual Leaf Sweeper, fe…" at bounding box center [837, 405] width 467 height 61
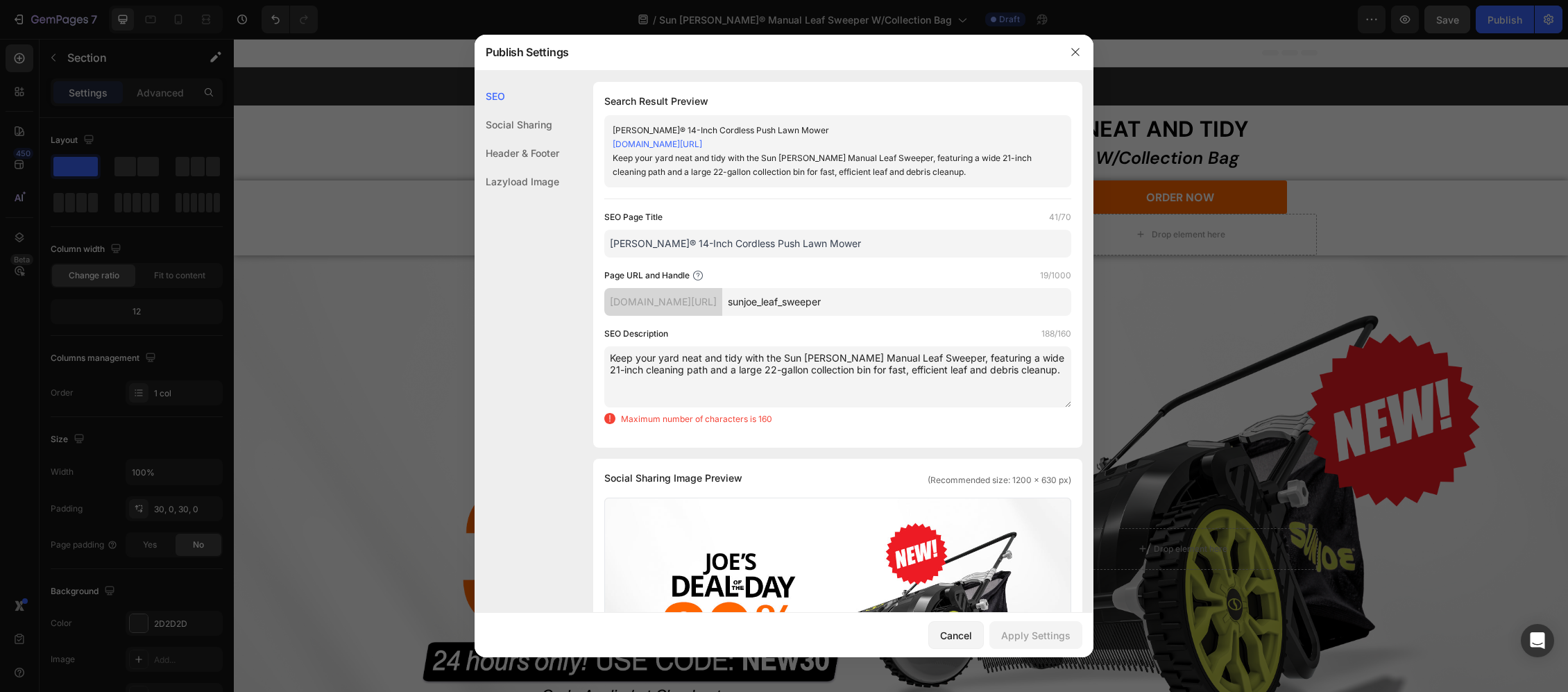
click at [969, 331] on div "SEO Description 188/160" at bounding box center [837, 334] width 467 height 14
click at [878, 371] on textarea "Keep your yard neat and tidy with the Sun [PERSON_NAME] Manual Leaf Sweeper, fe…" at bounding box center [837, 377] width 467 height 61
drag, startPoint x: 978, startPoint y: 359, endPoint x: 1003, endPoint y: 359, distance: 25.0
click at [1003, 359] on textarea "Keep your yard neat and tidy with the Sun [PERSON_NAME] Manual Leaf Sweeper, fe…" at bounding box center [837, 377] width 467 height 61
drag, startPoint x: 873, startPoint y: 368, endPoint x: 844, endPoint y: 367, distance: 29.0
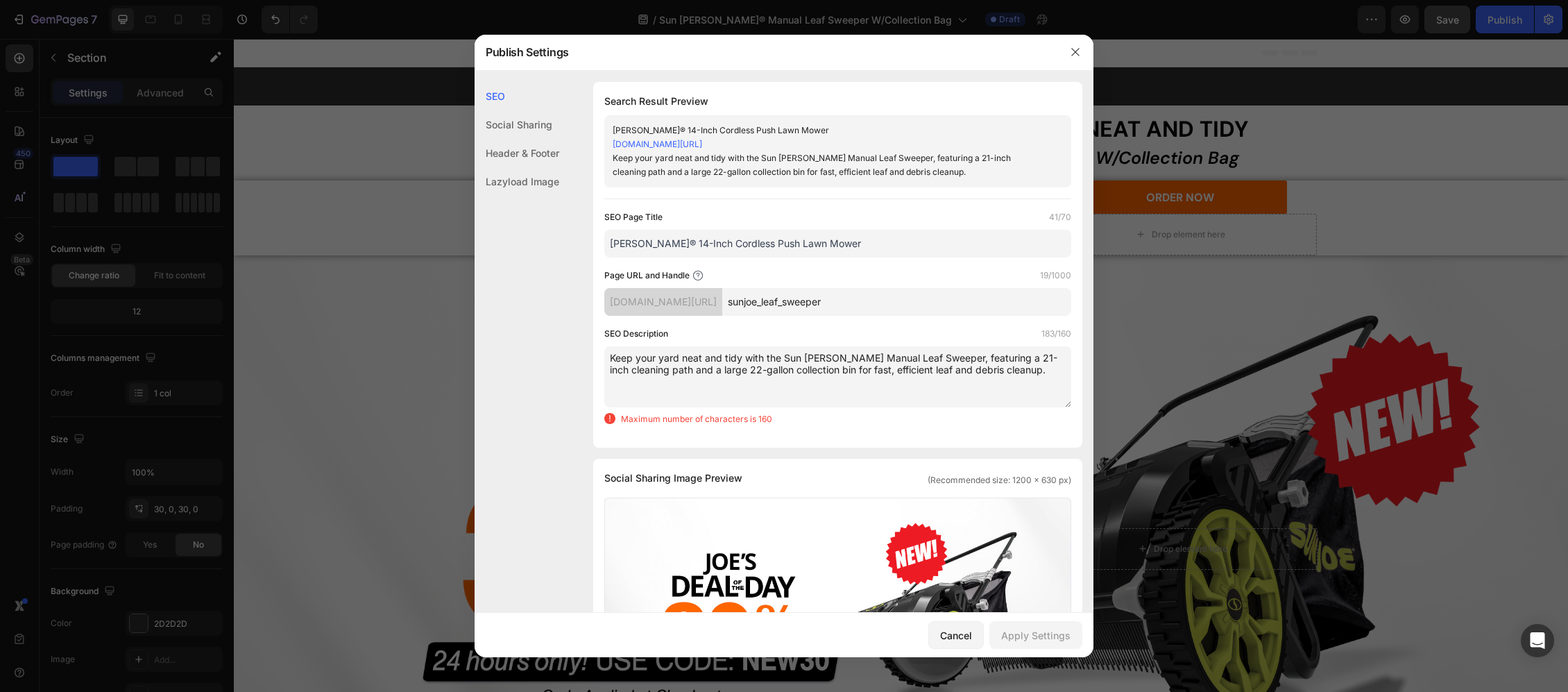
click at [844, 367] on textarea "Keep your yard neat and tidy with the Sun [PERSON_NAME] Manual Leaf Sweeper, fe…" at bounding box center [837, 377] width 467 height 61
click at [809, 370] on textarea "Keep your yard neat and tidy with the Sun [PERSON_NAME] Manual Leaf Sweeper, fe…" at bounding box center [837, 377] width 467 height 61
drag, startPoint x: 701, startPoint y: 371, endPoint x: 724, endPoint y: 371, distance: 23.0
click at [724, 371] on textarea "Keep your yard neat and tidy with the Sun [PERSON_NAME] Manual Leaf Sweeper, fe…" at bounding box center [837, 377] width 467 height 61
drag, startPoint x: 647, startPoint y: 367, endPoint x: 608, endPoint y: 367, distance: 39.0
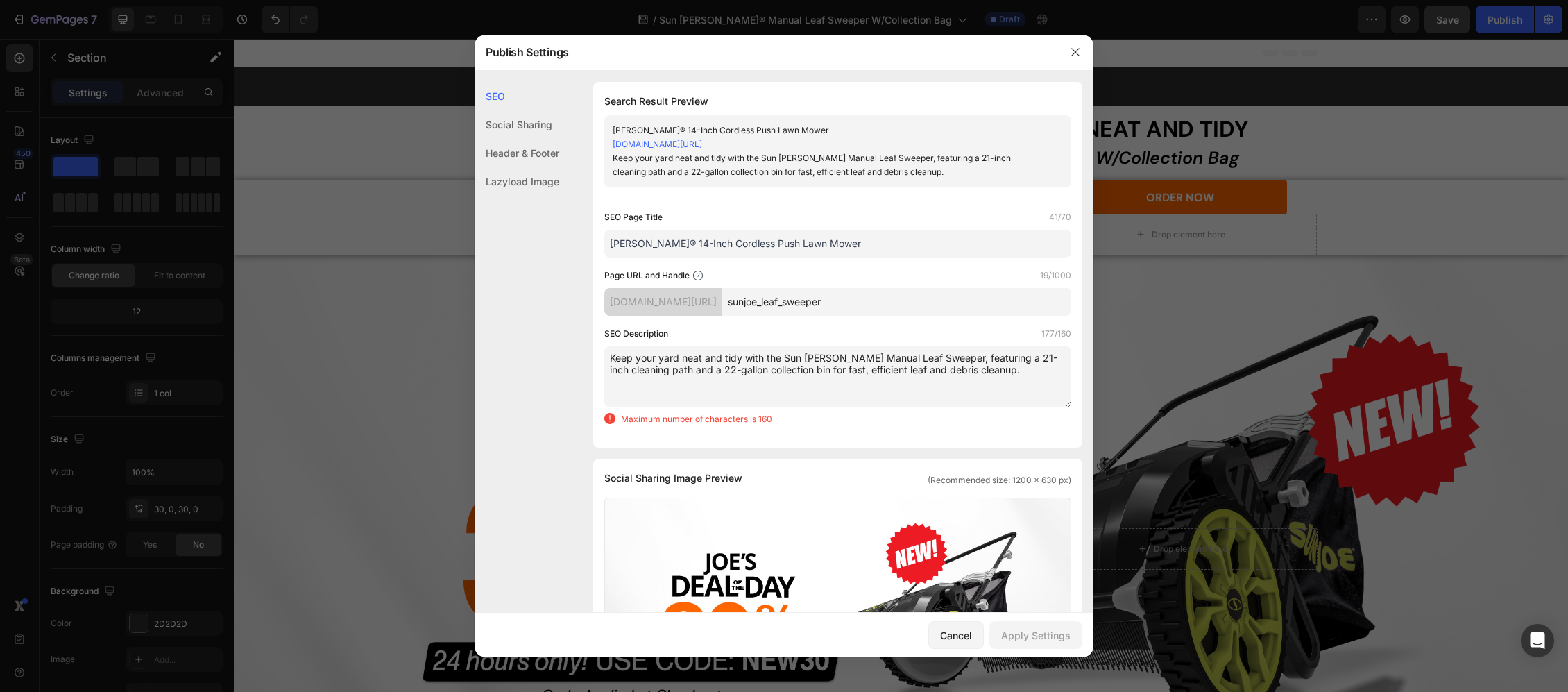
click at [608, 367] on textarea "Keep your yard neat and tidy with the Sun [PERSON_NAME] Manual Leaf Sweeper, fe…" at bounding box center [837, 377] width 467 height 61
click at [726, 356] on textarea "Keep your yard neat and tidy with the Sun [PERSON_NAME] Manual Leaf Sweeper, fe…" at bounding box center [837, 377] width 467 height 61
drag, startPoint x: 724, startPoint y: 357, endPoint x: 715, endPoint y: 358, distance: 9.1
click at [715, 358] on textarea "Keep your yard neat and tidy with the Sun [PERSON_NAME] Manual Leaf Sweeper, fe…" at bounding box center [837, 377] width 467 height 61
click at [697, 355] on textarea "Keep your yard neat and tidy with the Sun [PERSON_NAME] Manual Leaf Sweeper, fe…" at bounding box center [837, 377] width 467 height 61
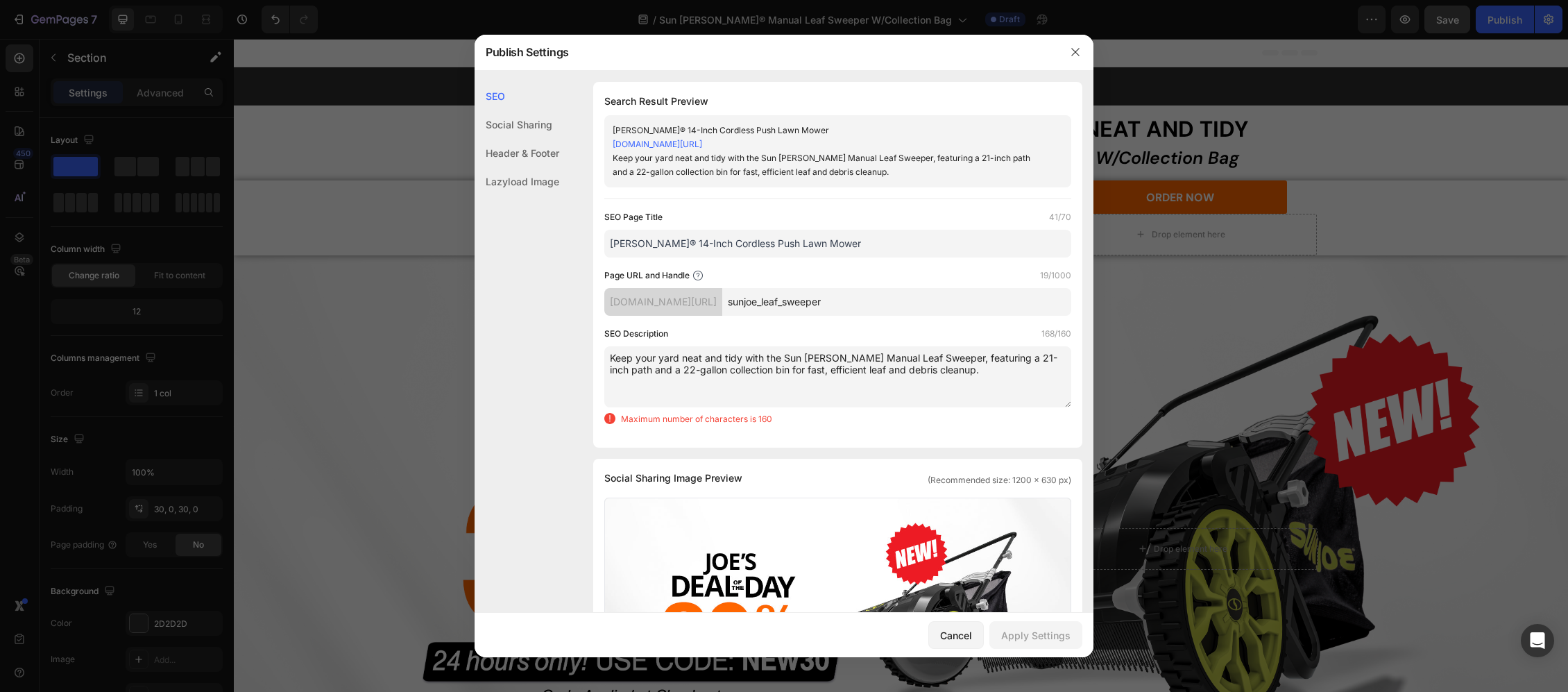
drag, startPoint x: 683, startPoint y: 355, endPoint x: 726, endPoint y: 355, distance: 43.0
click at [726, 355] on textarea "Keep your yard neat and tidy with the Sun [PERSON_NAME] Manual Leaf Sweeper, fe…" at bounding box center [837, 377] width 467 height 61
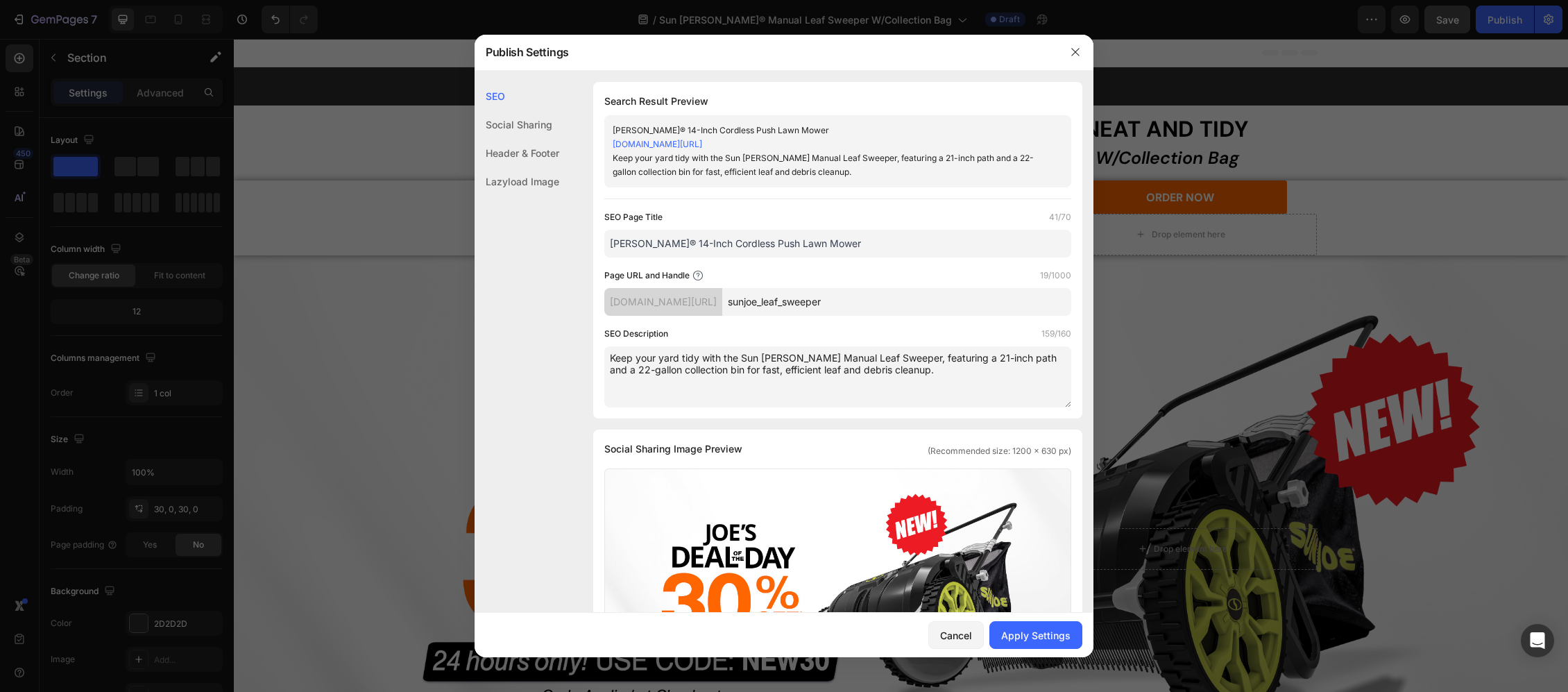
click at [911, 376] on textarea "Keep your yard tidy with the Sun [PERSON_NAME] Manual Leaf Sweeper, featuring a…" at bounding box center [837, 377] width 467 height 61
type textarea "Keep your yard tidy with the Sun [PERSON_NAME] Manual Leaf Sweeper, featuring a…"
drag, startPoint x: 729, startPoint y: 240, endPoint x: 720, endPoint y: 242, distance: 9.2
click at [729, 240] on input "[PERSON_NAME]® 14-Inch Cordless Push Lawn Mower" at bounding box center [837, 244] width 467 height 28
drag, startPoint x: 656, startPoint y: 241, endPoint x: 990, endPoint y: 239, distance: 334.0
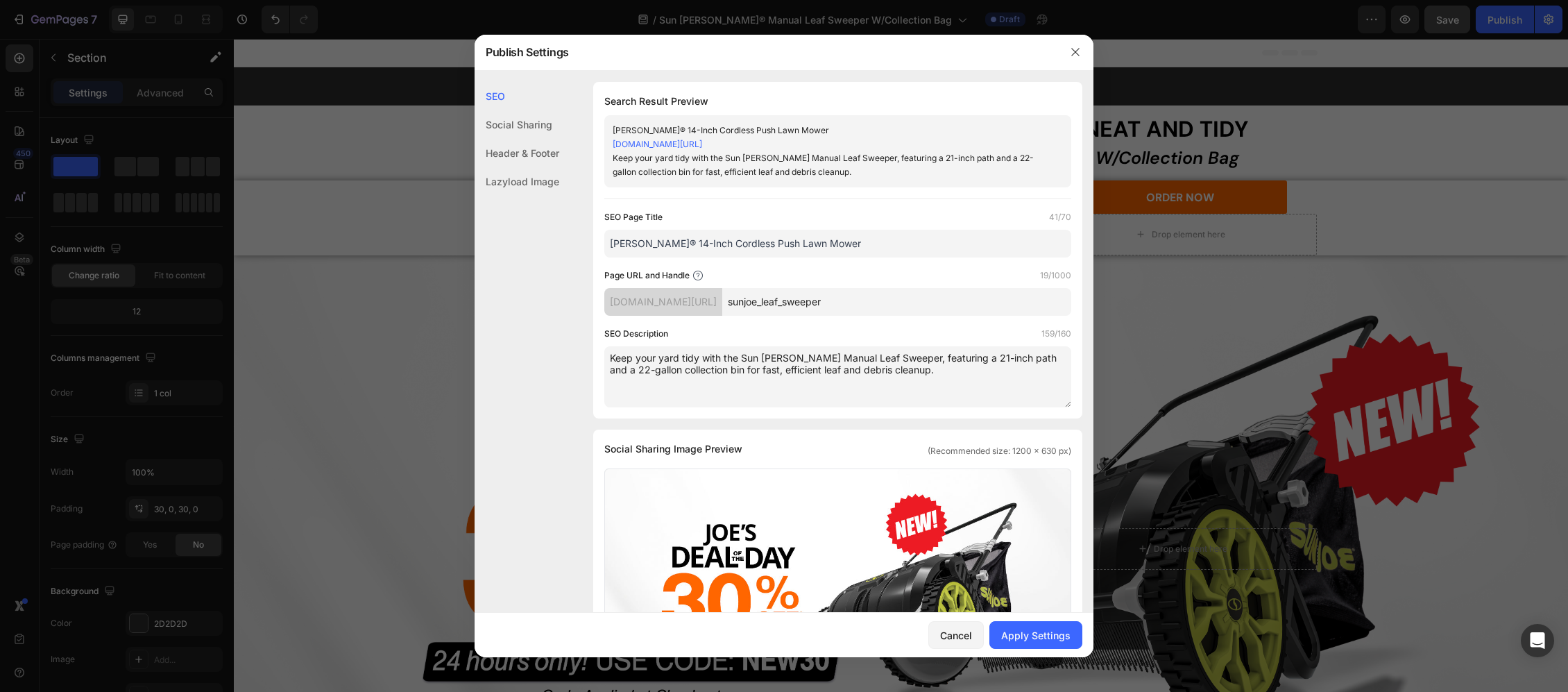
click at [990, 239] on input "[PERSON_NAME]® 14-Inch Cordless Push Lawn Mower" at bounding box center [837, 244] width 467 height 28
type input "Sun [PERSON_NAME]® Manual Leaf Sweeper W/Collection Bag"
click at [1045, 632] on div "Apply Settings" at bounding box center [1036, 636] width 69 height 15
click at [1073, 54] on icon "button" at bounding box center [1076, 52] width 8 height 8
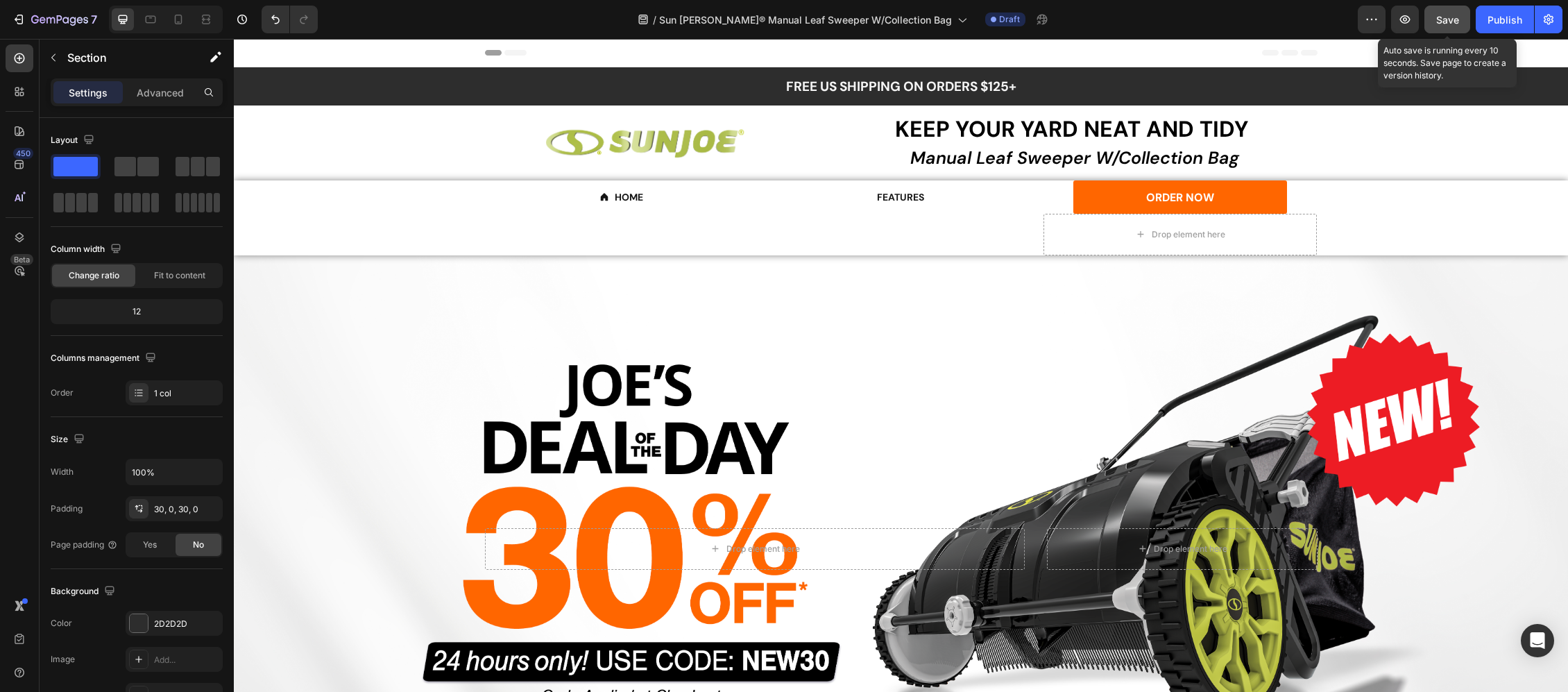
click at [1454, 16] on span "Save" at bounding box center [1447, 20] width 23 height 12
click at [1078, 23] on div "/ Sun [PERSON_NAME]® Manual Leaf Sweeper W/Collection Bag Draft" at bounding box center [843, 20] width 1029 height 28
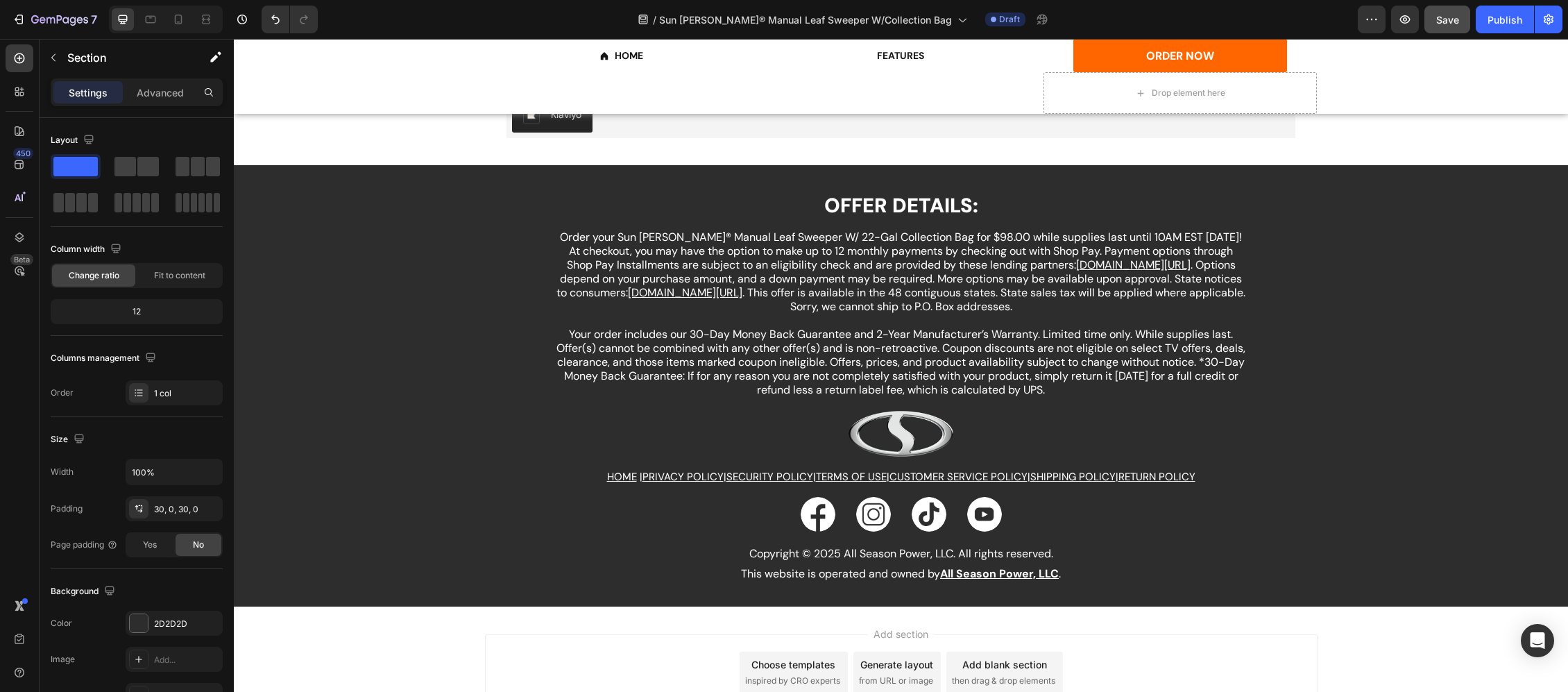
scroll to position [3055, 0]
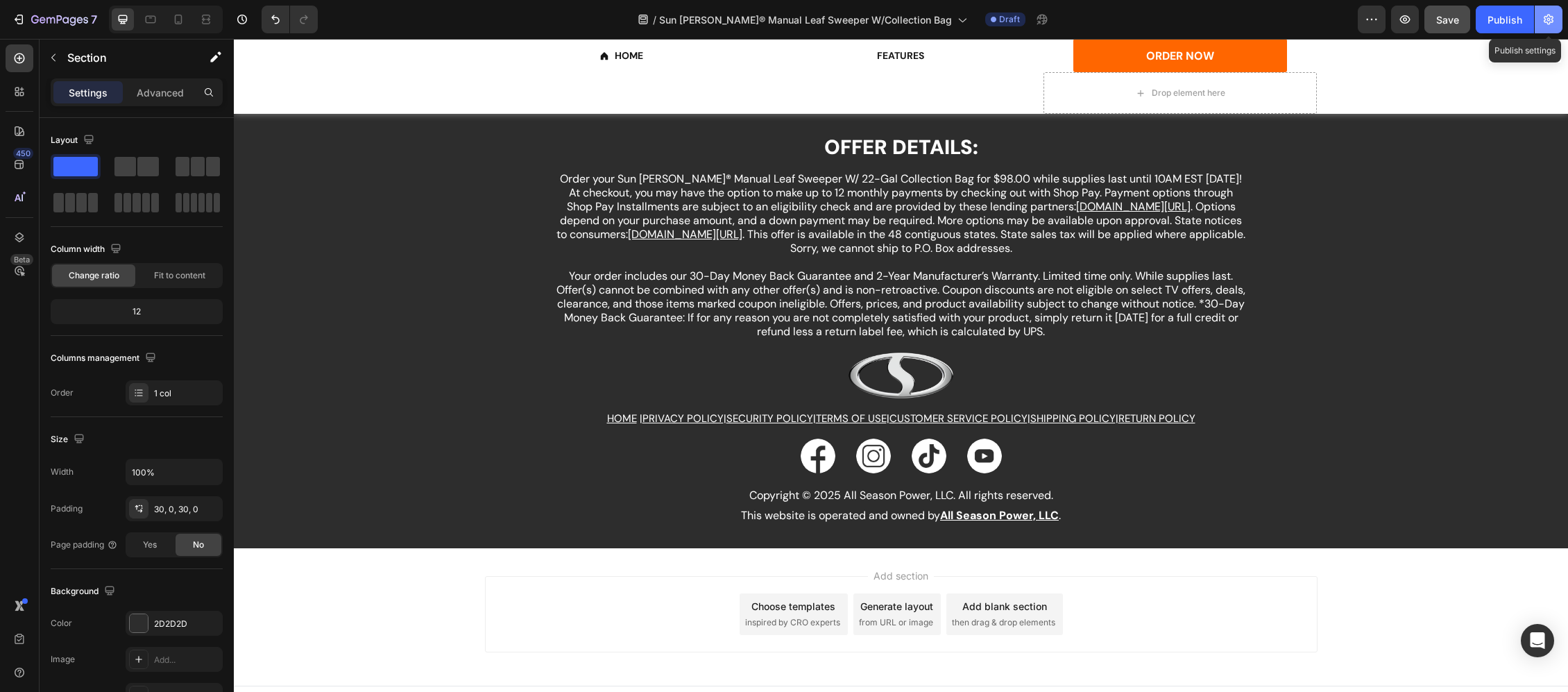
click at [1557, 16] on button "button" at bounding box center [1549, 20] width 28 height 28
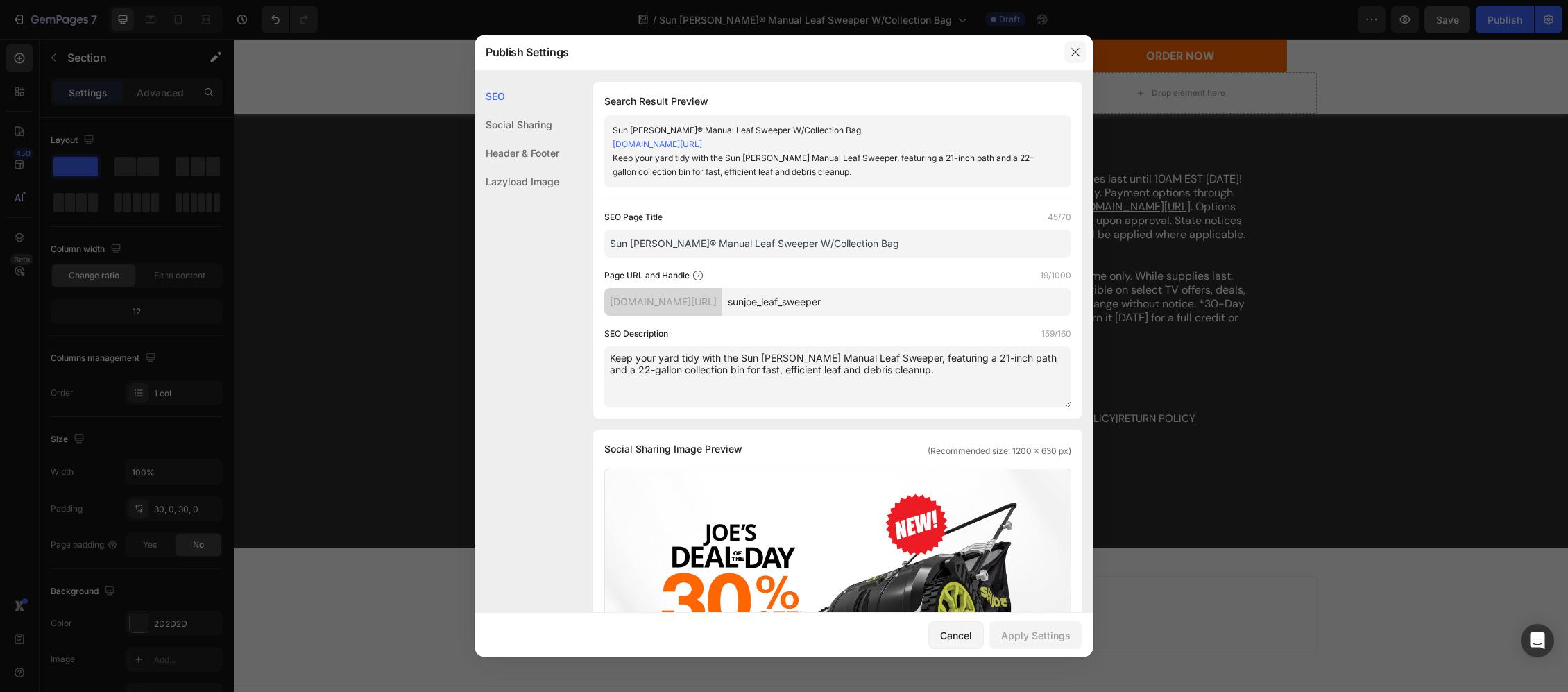
click at [1076, 47] on icon "button" at bounding box center [1076, 52] width 11 height 11
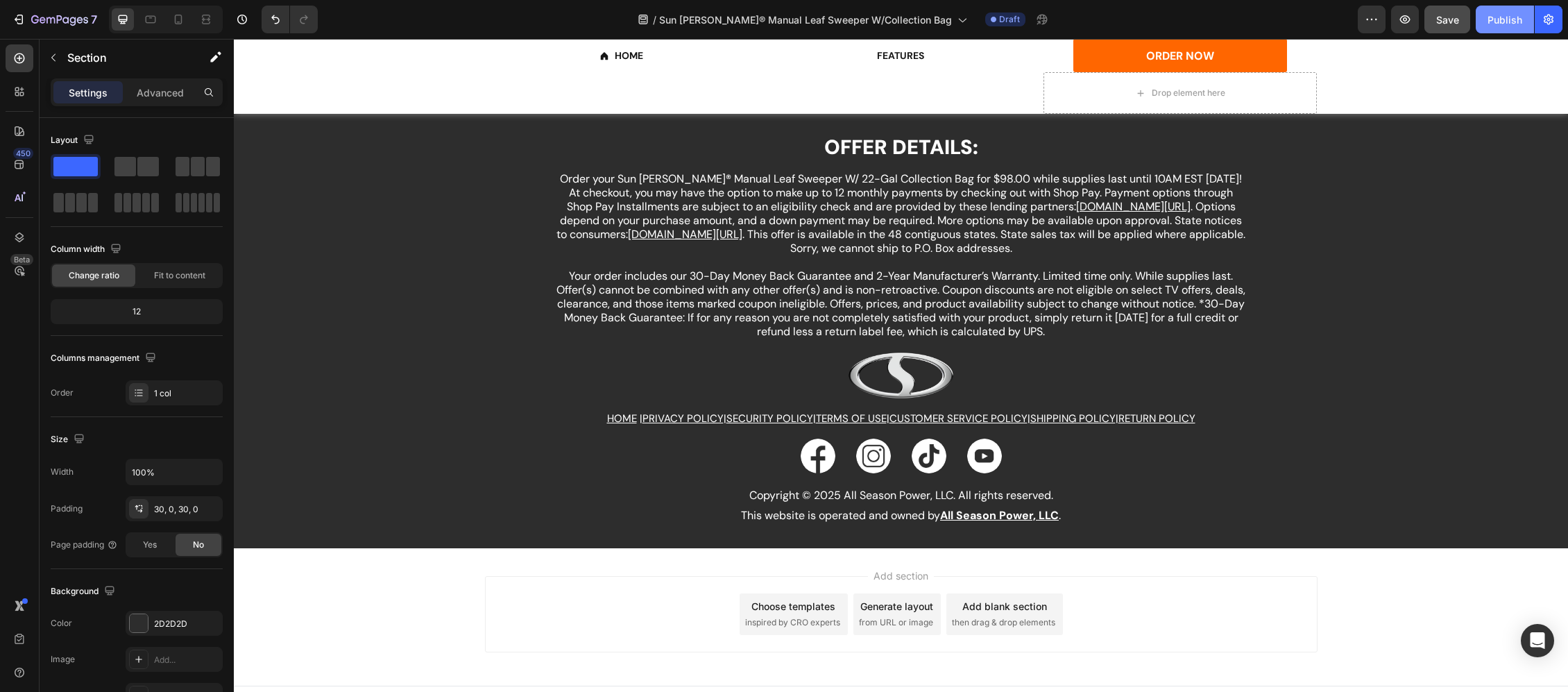
click at [1505, 16] on div "Publish" at bounding box center [1505, 20] width 34 height 15
click at [1547, 22] on icon "button" at bounding box center [1548, 20] width 9 height 10
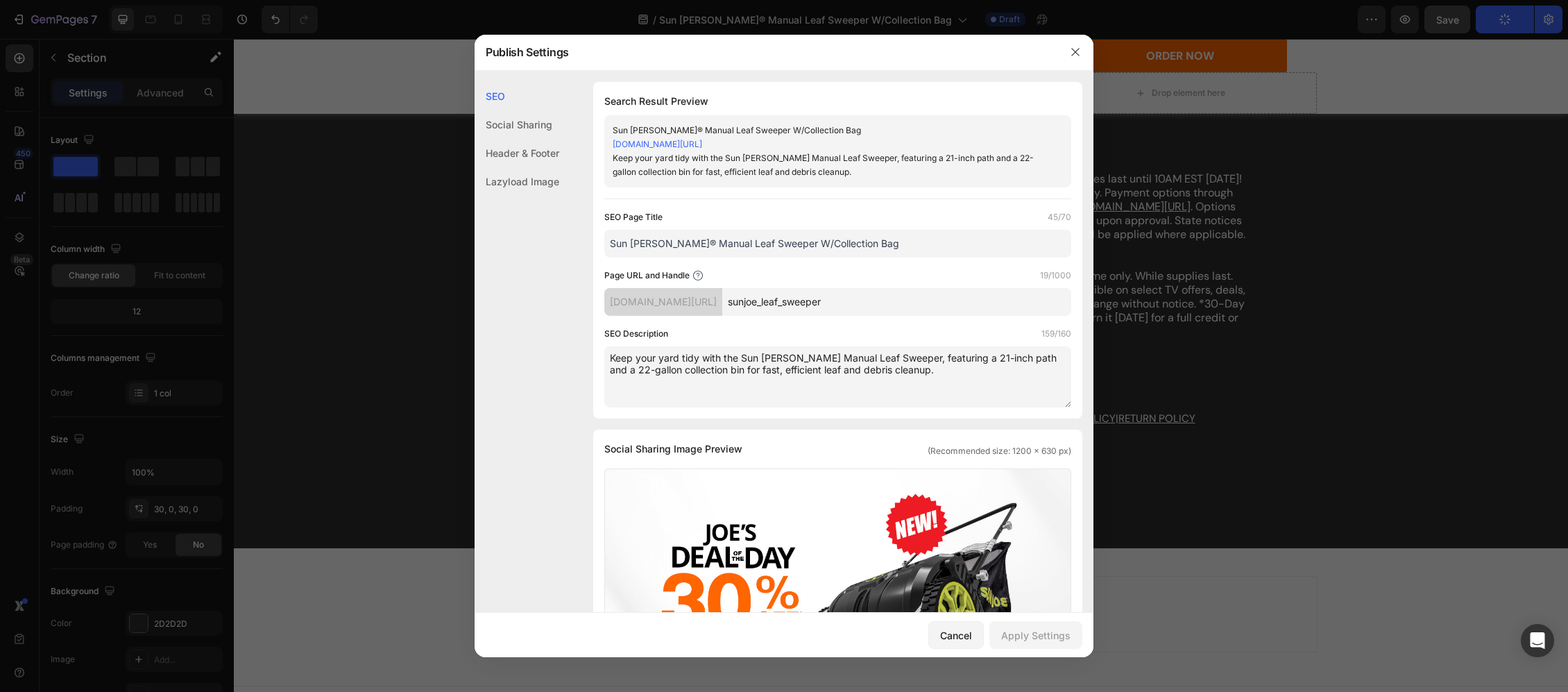
click at [849, 304] on input "sunjoe_leaf_sweeper" at bounding box center [897, 302] width 349 height 28
click at [497, 437] on div "SEO Social Sharing Header & Footer Lazyload Image" at bounding box center [517, 393] width 84 height 622
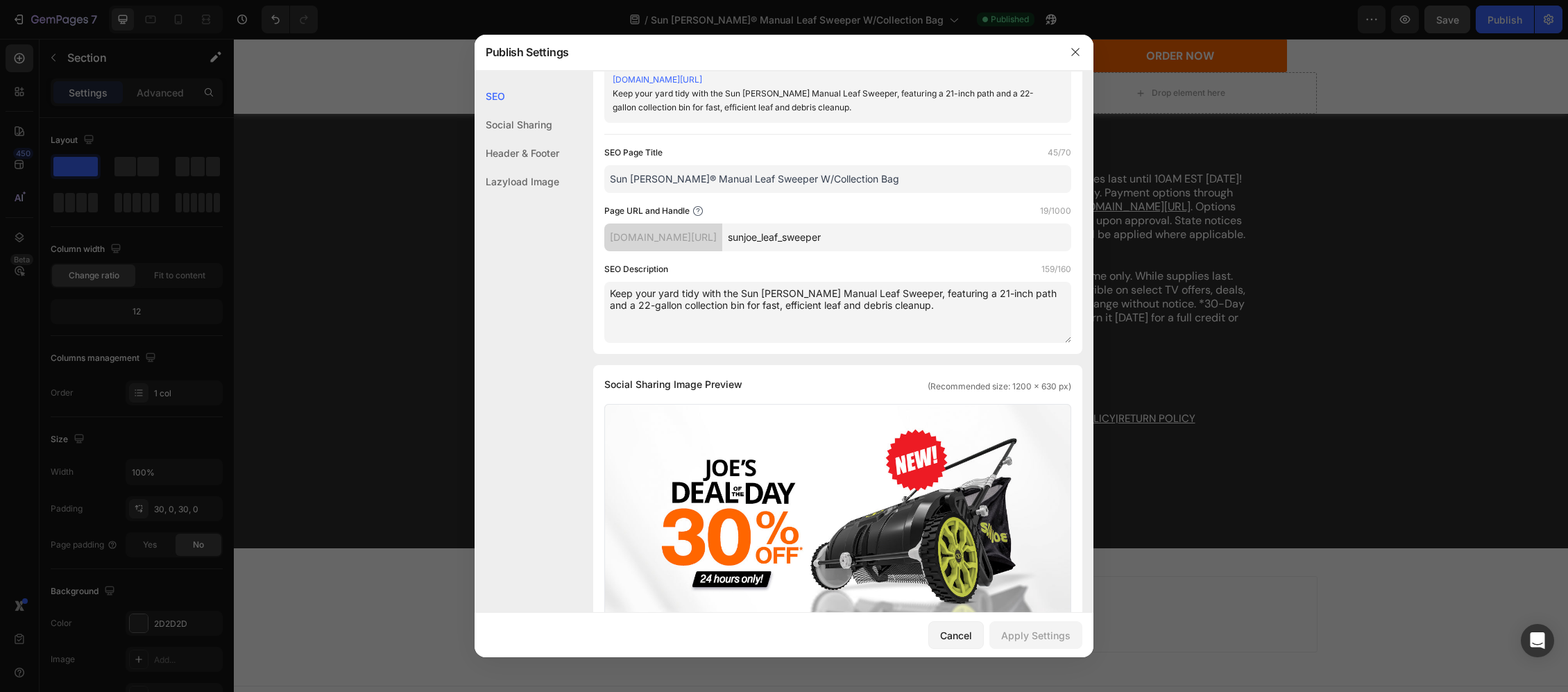
scroll to position [61, 0]
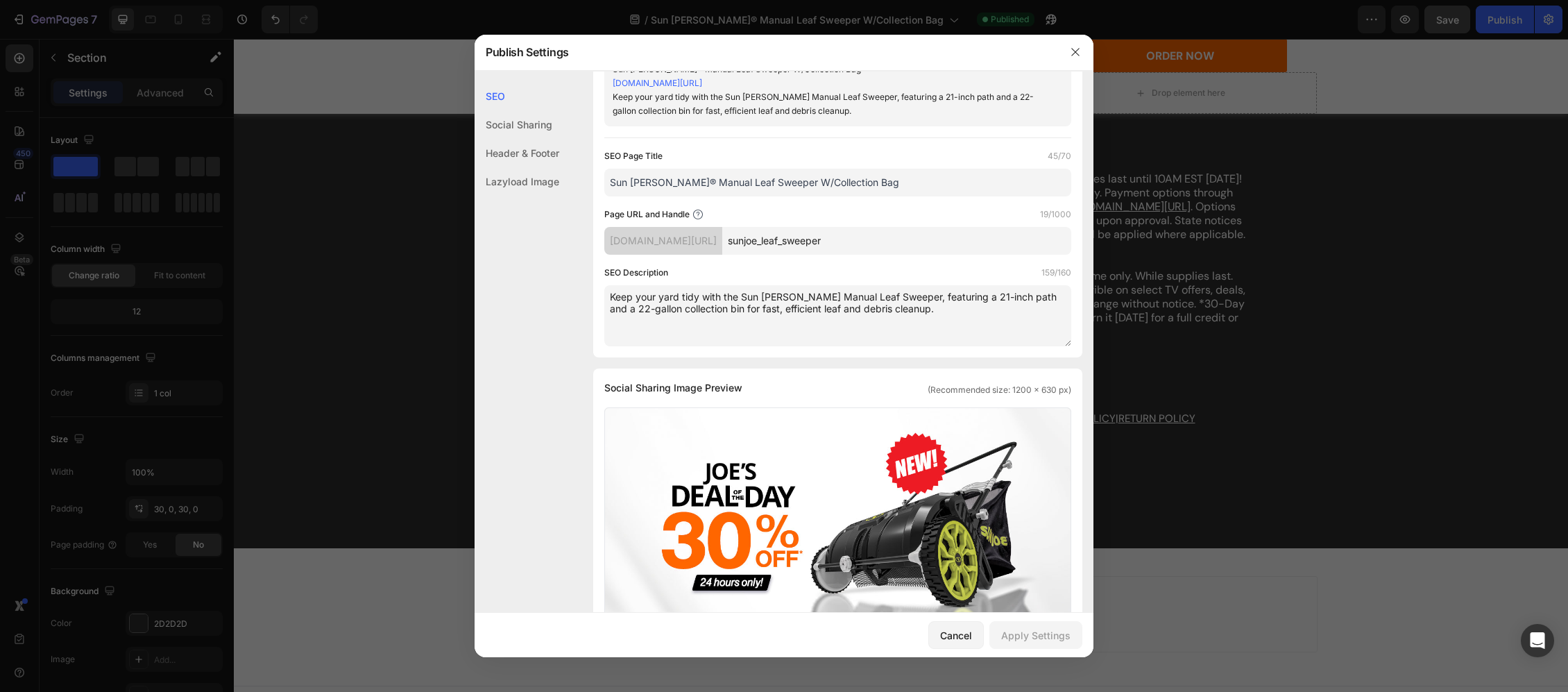
click at [800, 303] on textarea "Keep your yard tidy with the Sun [PERSON_NAME] Manual Leaf Sweeper, featuring a…" at bounding box center [837, 316] width 467 height 61
type textarea "Keep your yard tidy with the Sun [PERSON_NAME] Manual Leaf Sweeper, featuring a…"
click at [1073, 45] on button "button" at bounding box center [1076, 52] width 22 height 22
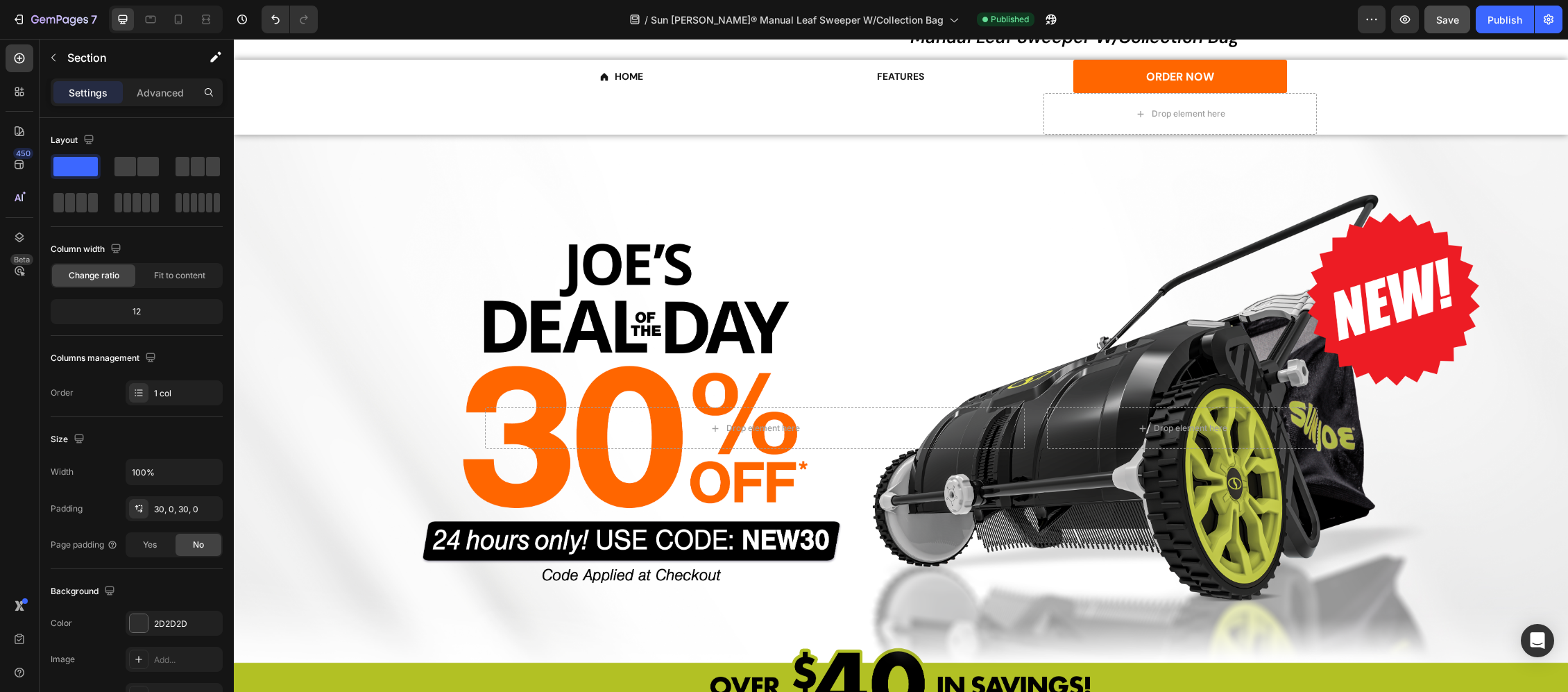
scroll to position [0, 0]
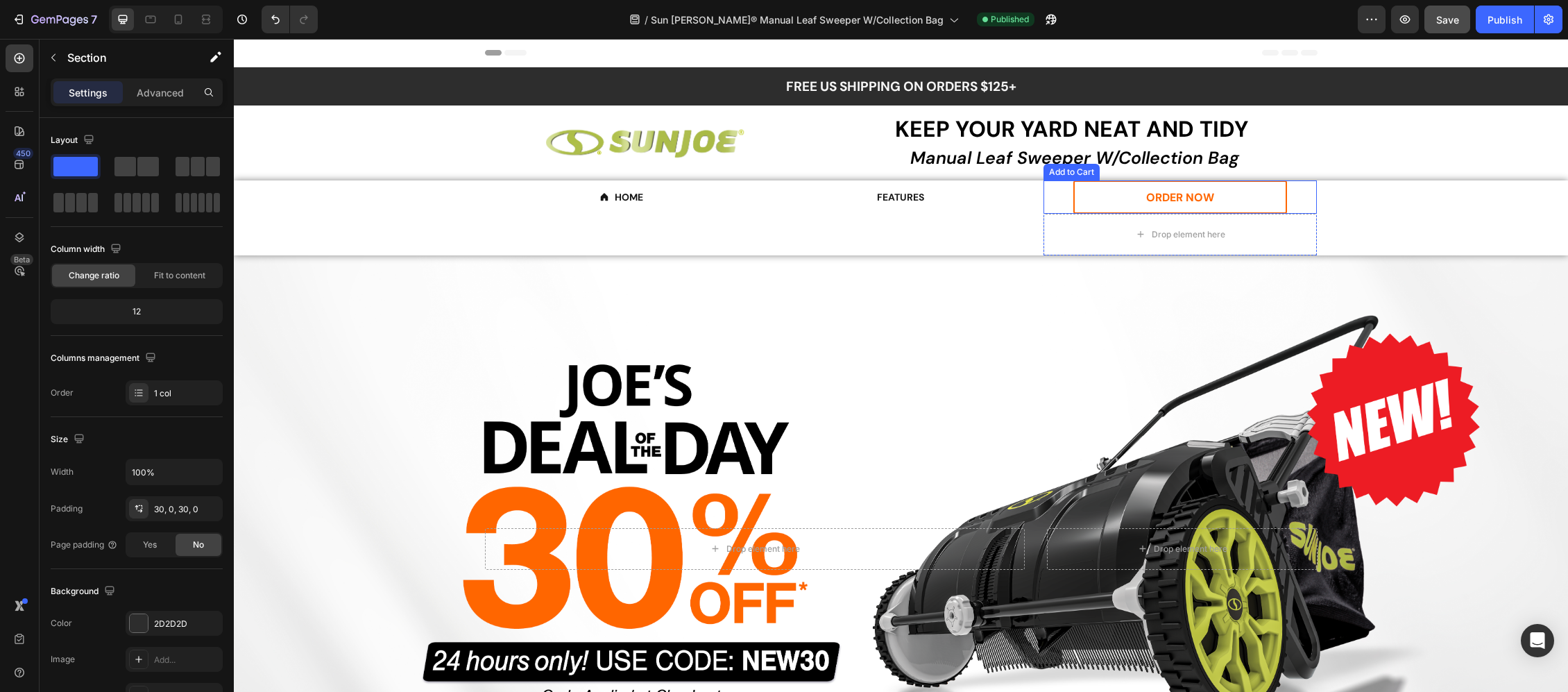
click at [1122, 198] on button "ORDER NOW" at bounding box center [1180, 197] width 214 height 34
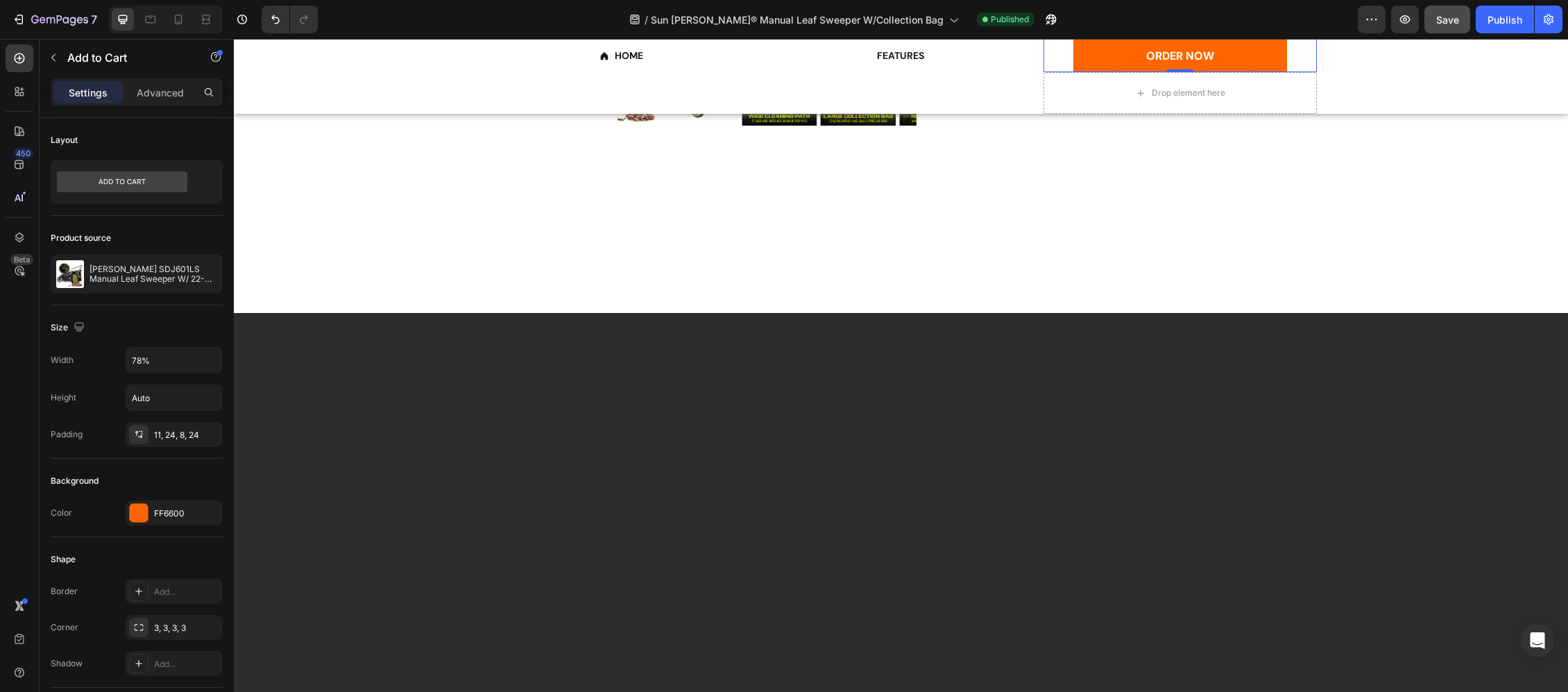
scroll to position [2314, 0]
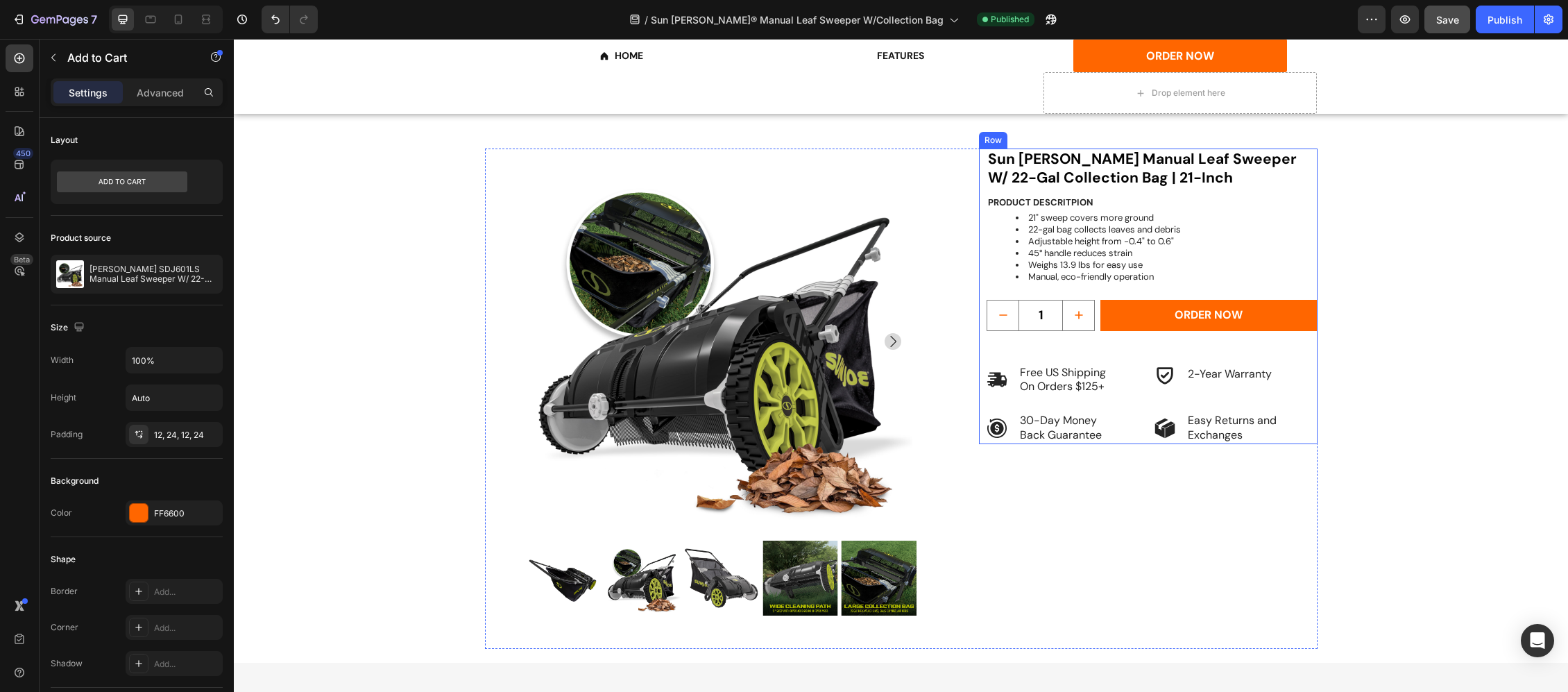
scroll to position [764, 0]
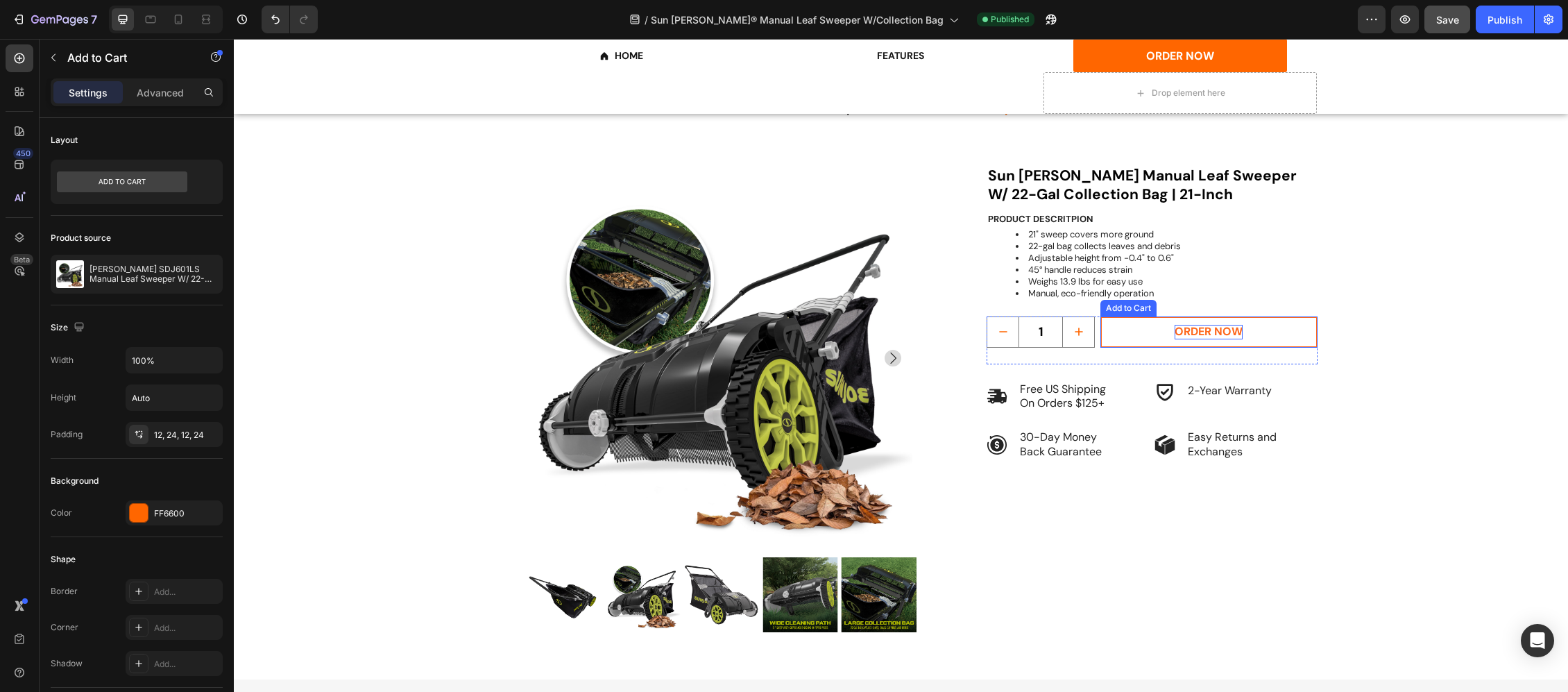
click at [1198, 326] on div "ORDER NOW" at bounding box center [1208, 332] width 68 height 15
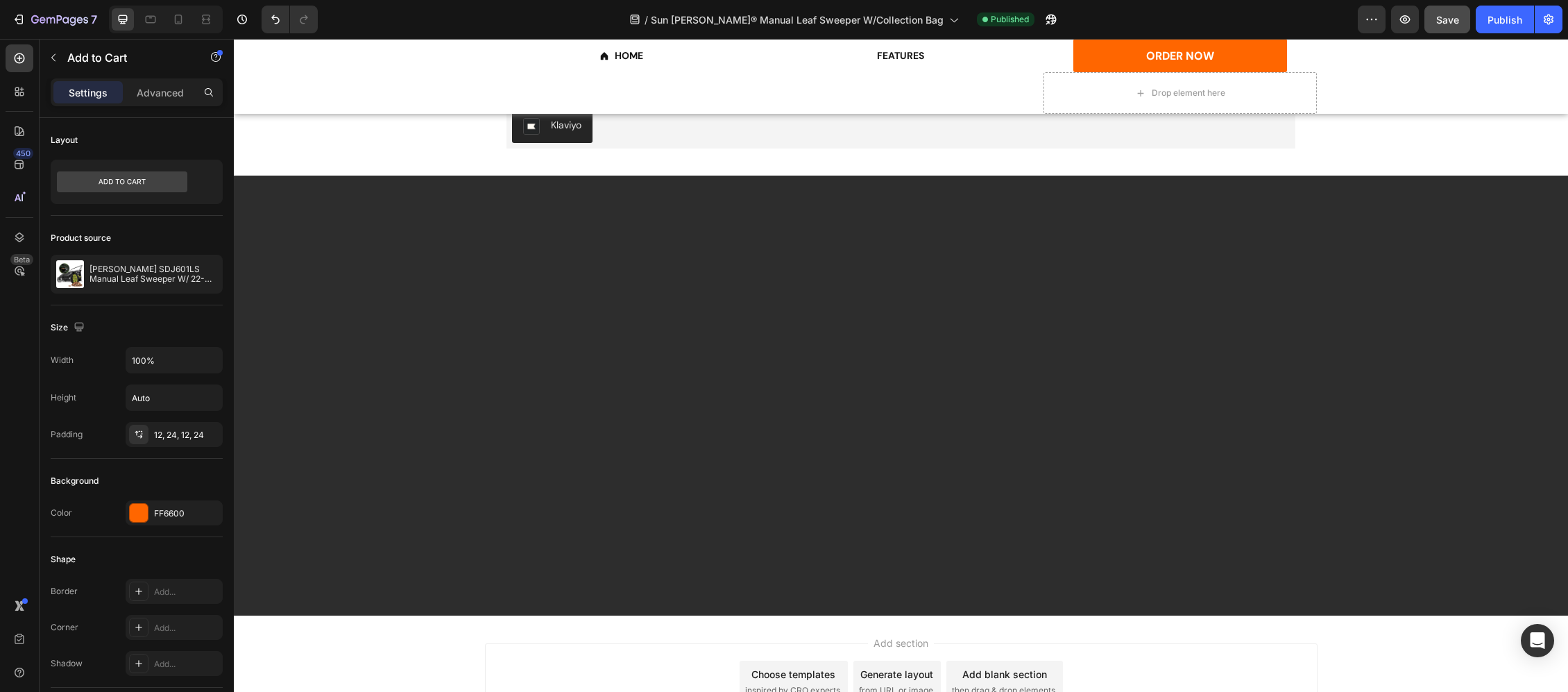
scroll to position [2245, 0]
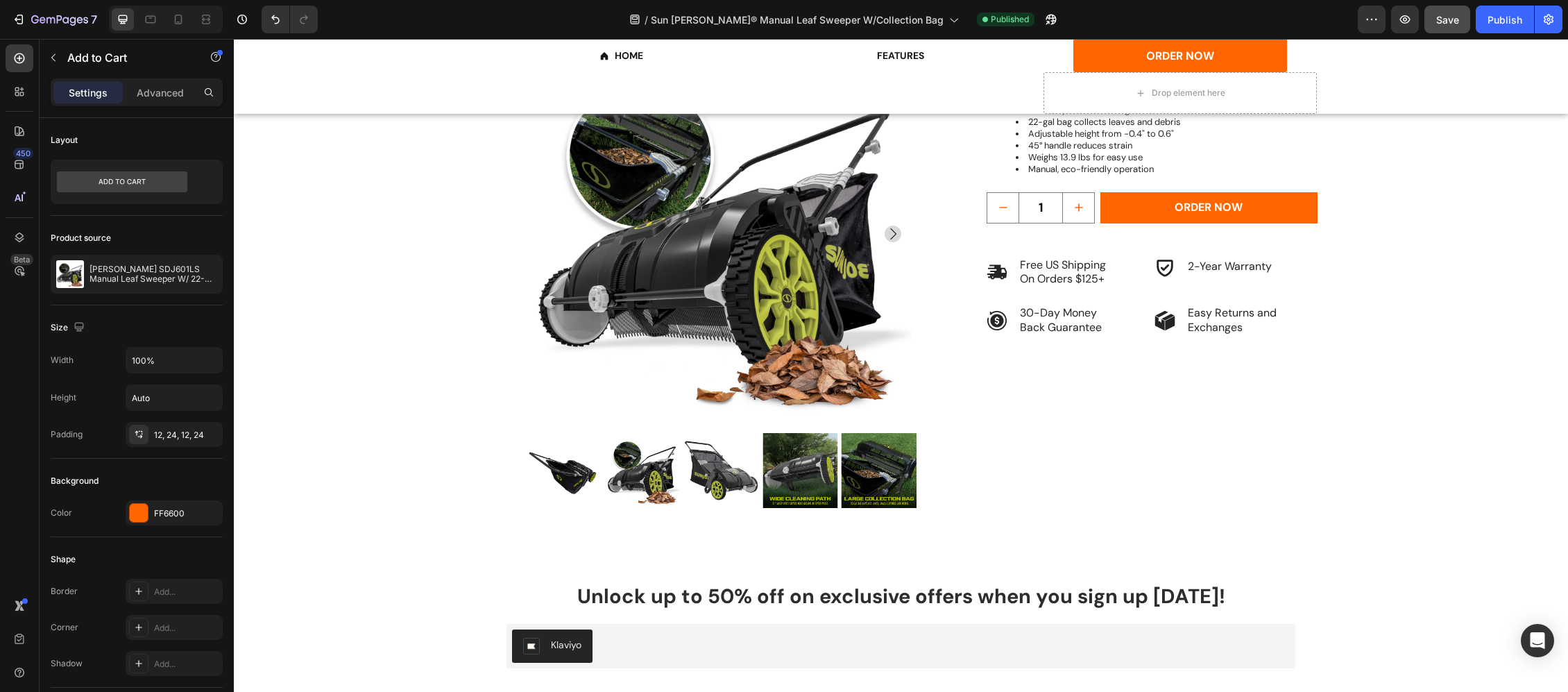
scroll to position [2893, 0]
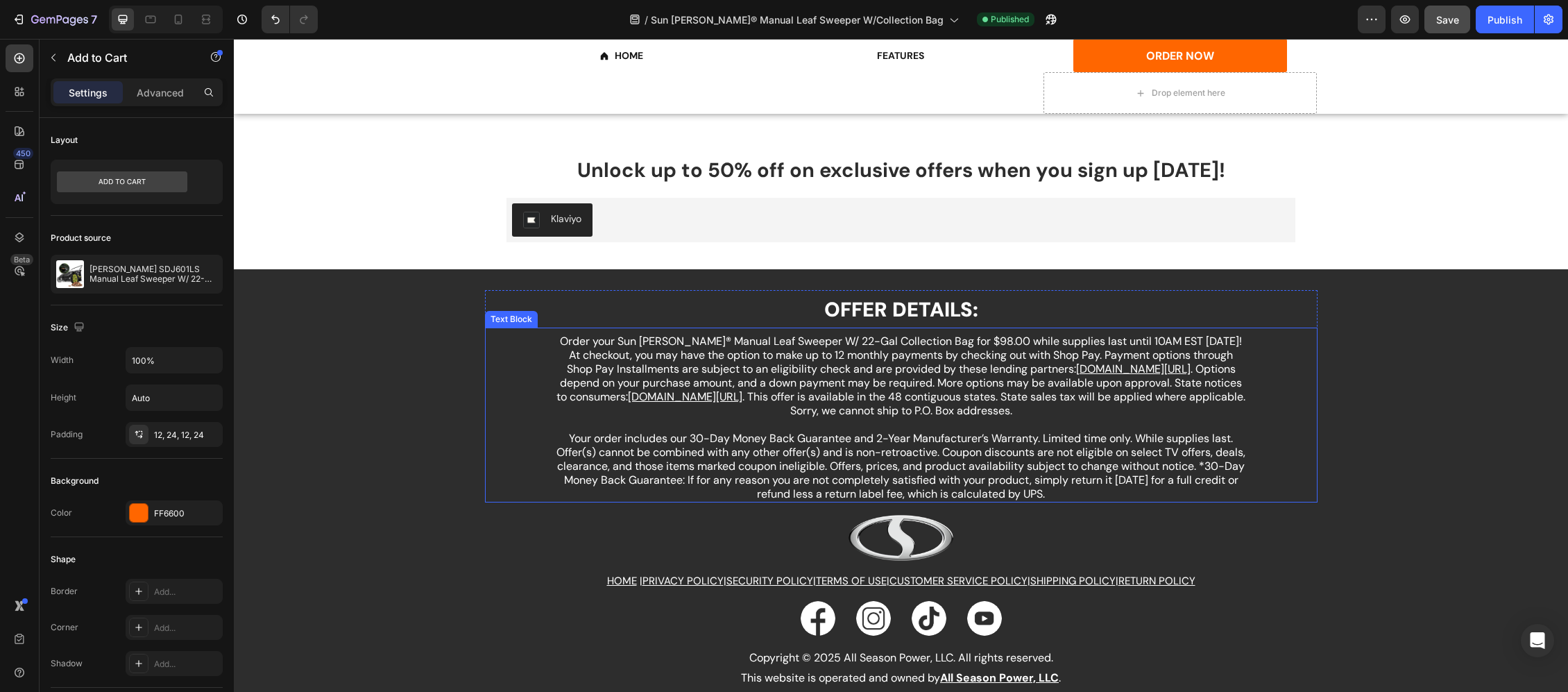
click at [881, 453] on p "Your order includes our 30-Day Money Back Guarantee and 2-Year Manufacturer’s W…" at bounding box center [901, 466] width 692 height 70
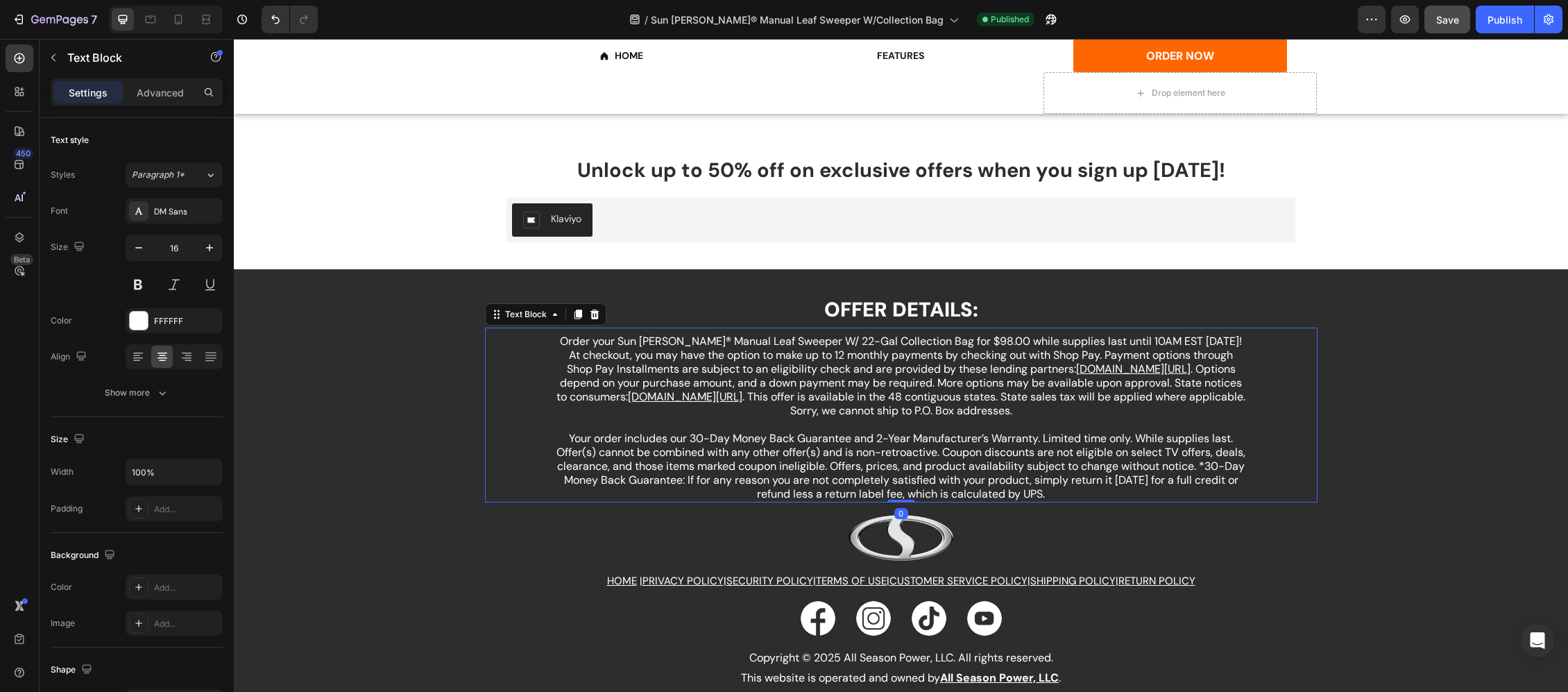
click at [847, 443] on p "Your order includes our 30-Day Money Back Guarantee and 2-Year Manufacturer’s W…" at bounding box center [901, 466] width 692 height 70
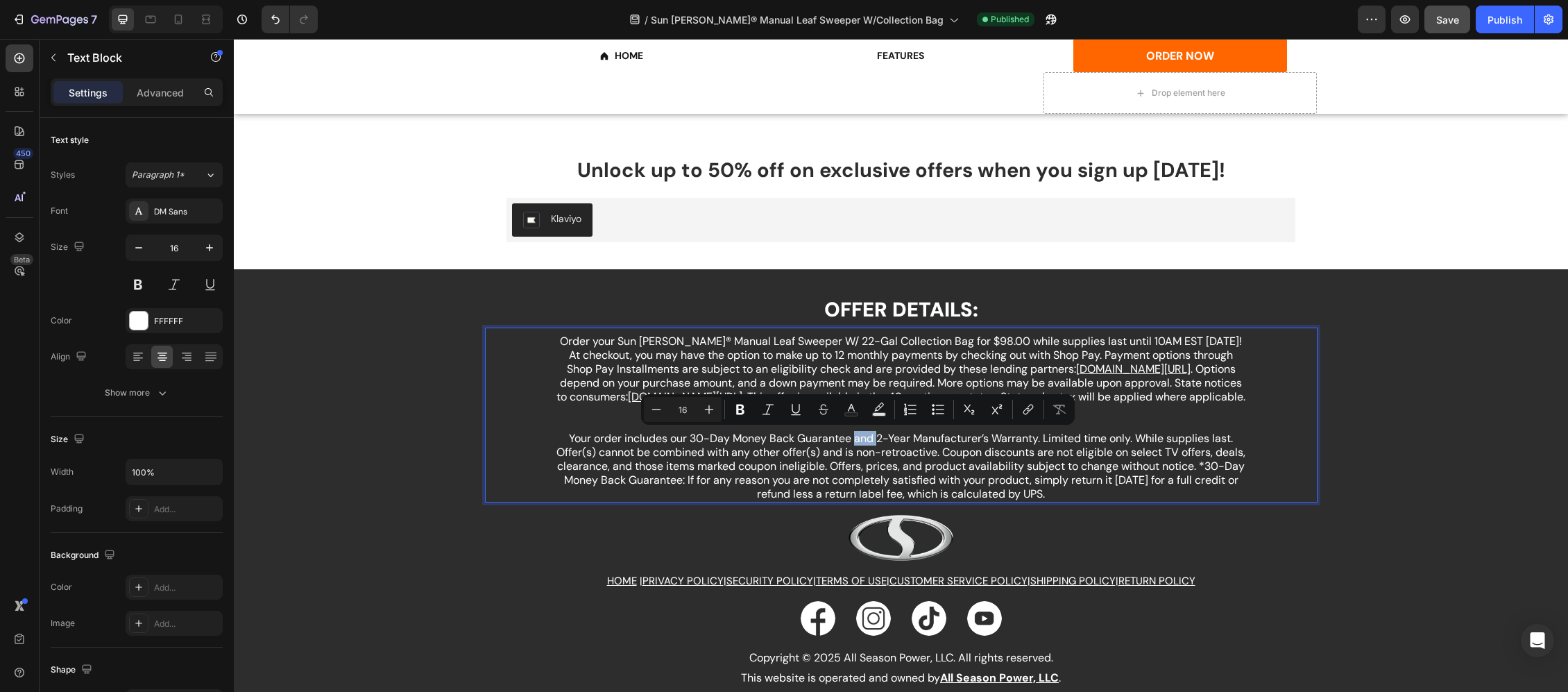
click at [844, 442] on p "Your order includes our 30-Day Money Back Guarantee and 2-Year Manufacturer’s W…" at bounding box center [901, 466] width 692 height 70
click at [848, 451] on p "Your order includes our 30-Day Money Back Guarantee and 2-Year Manufacturer’s W…" at bounding box center [901, 466] width 692 height 70
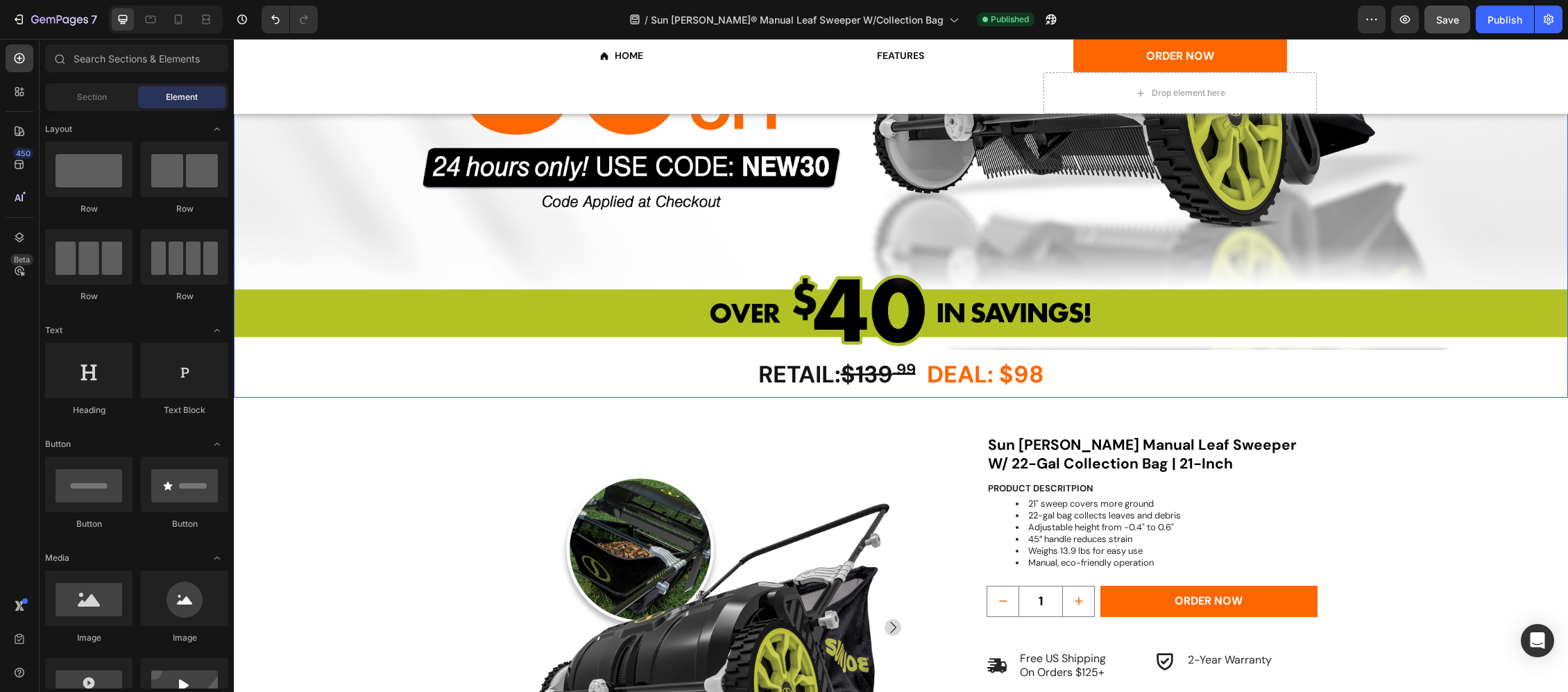
scroll to position [661, 0]
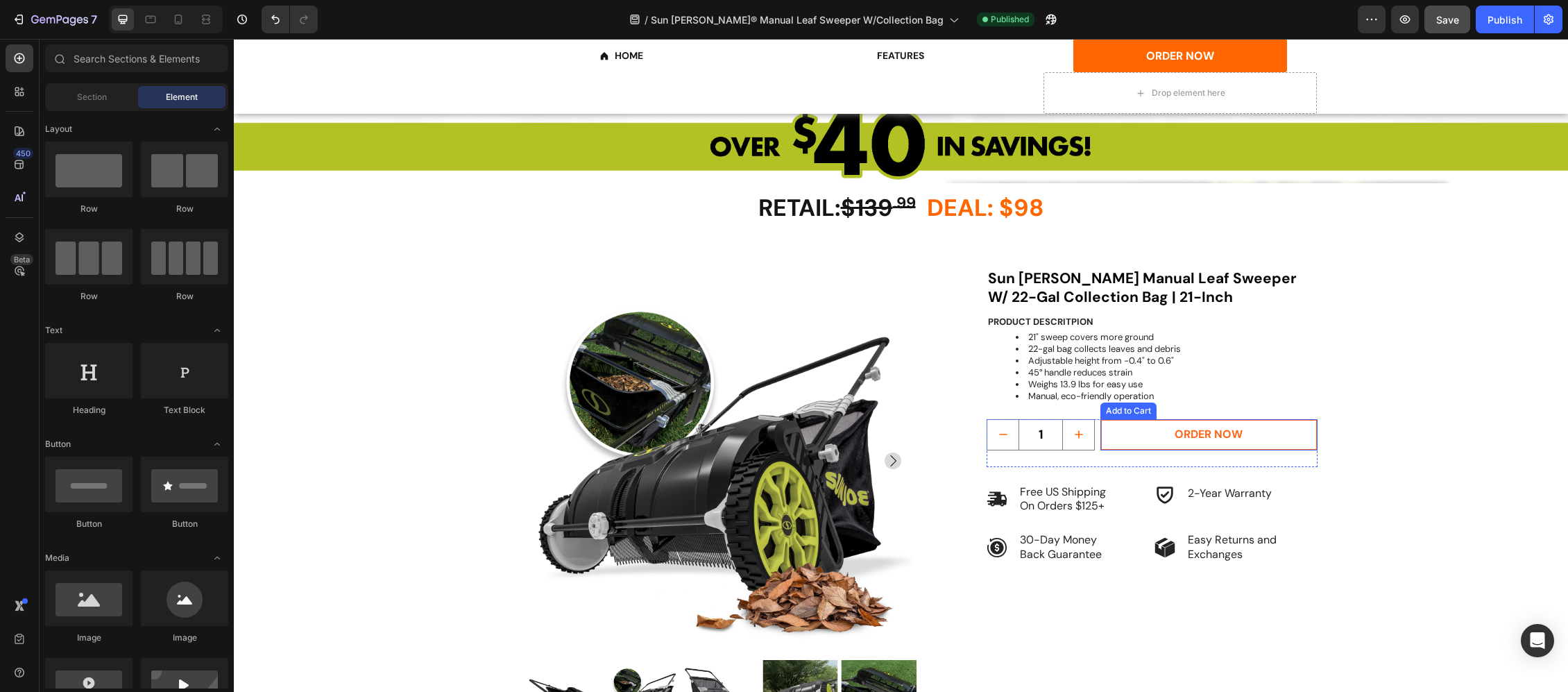
click at [1264, 437] on button "ORDER NOW" at bounding box center [1208, 435] width 216 height 31
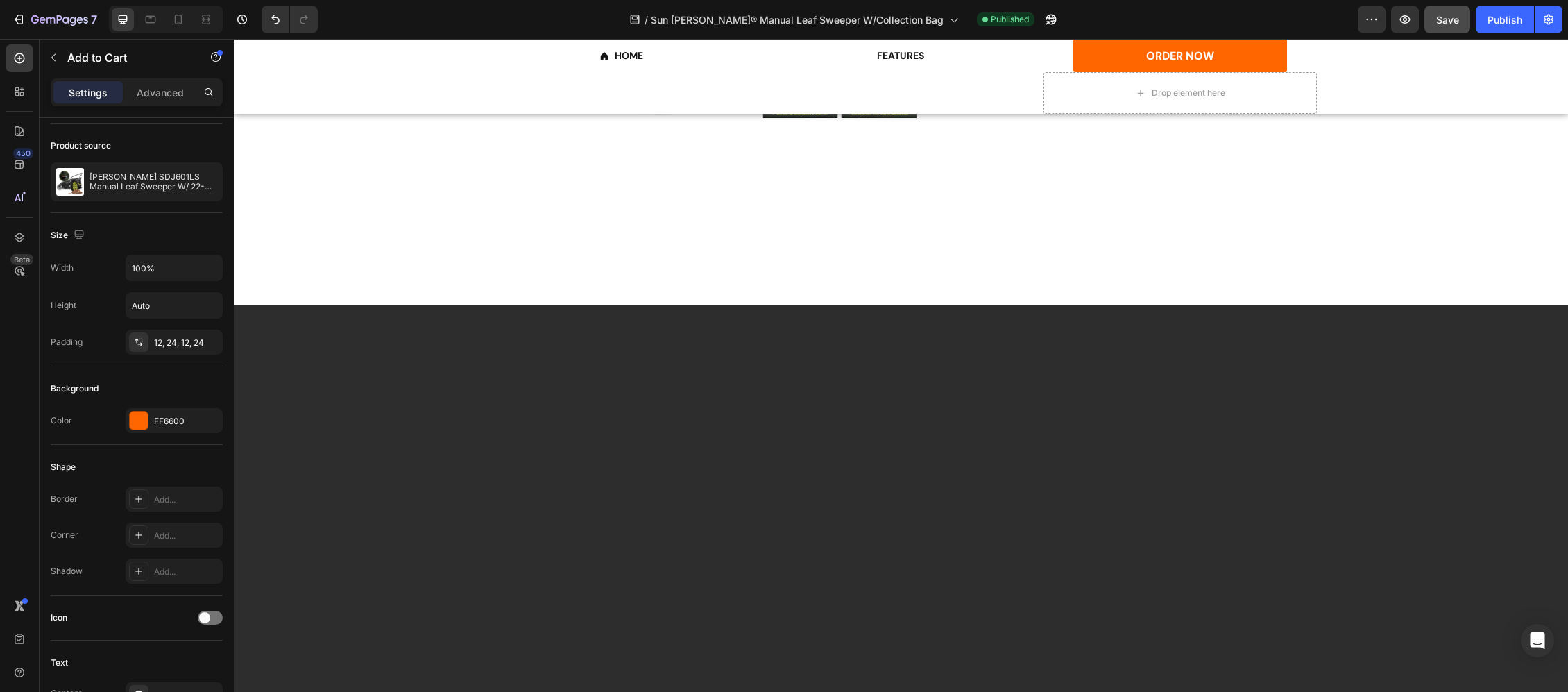
scroll to position [2327, 0]
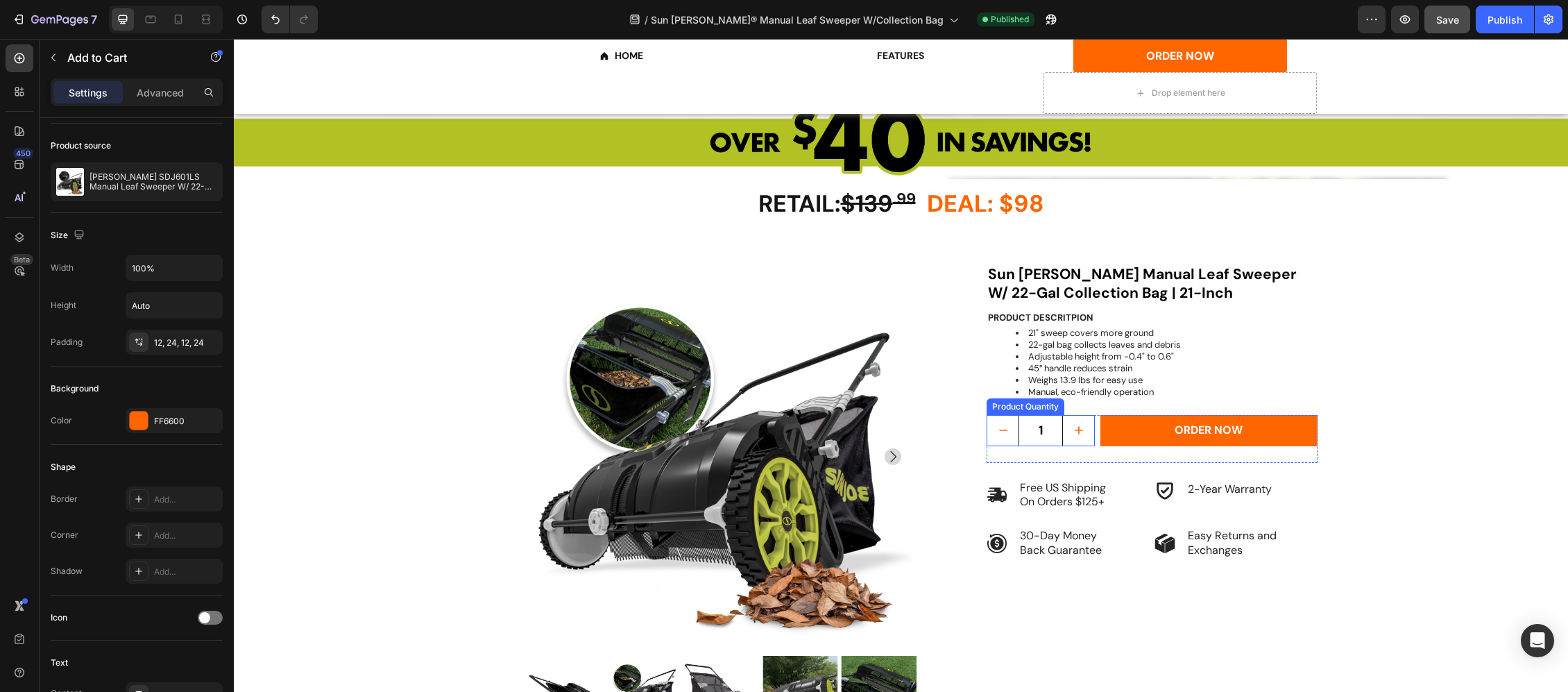
scroll to position [661, 0]
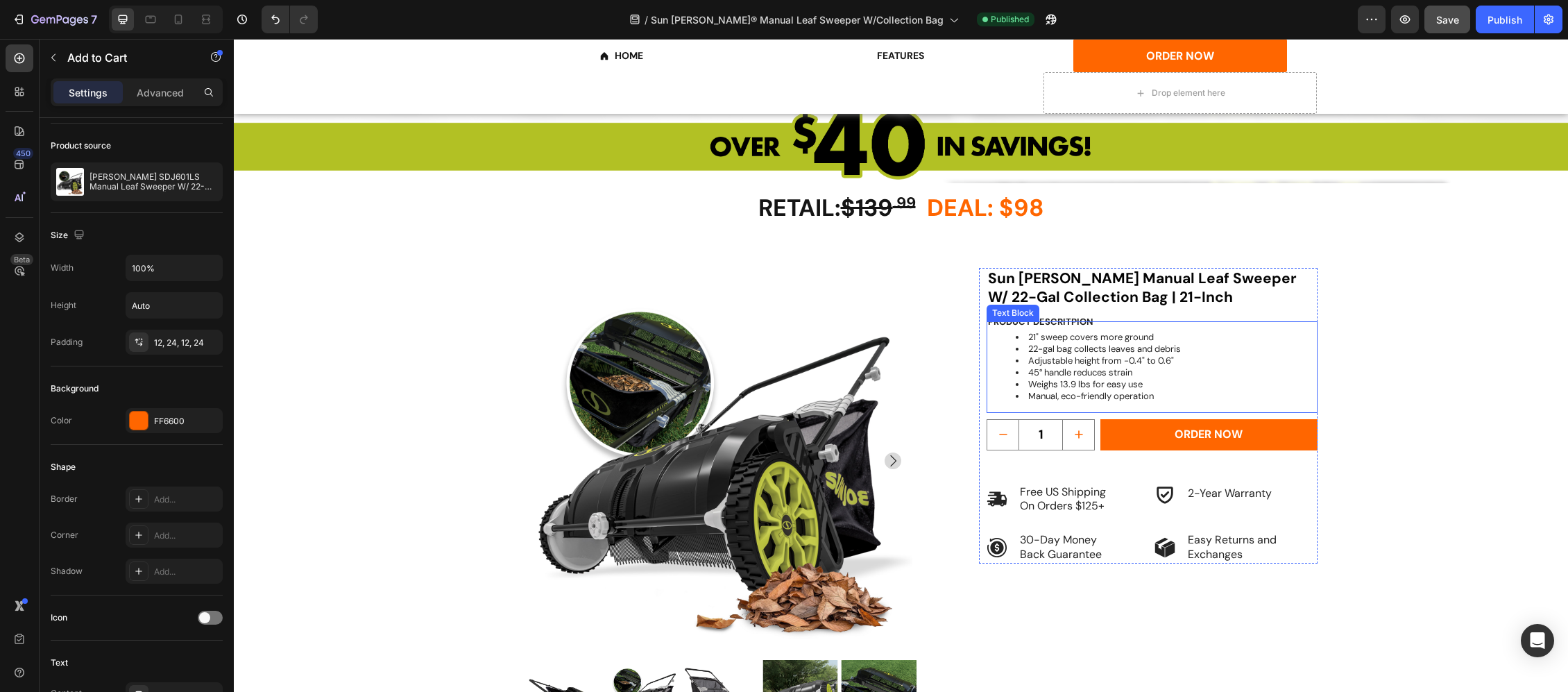
drag, startPoint x: 1123, startPoint y: 389, endPoint x: 1113, endPoint y: 394, distance: 11.2
click at [1123, 389] on li "Weighs 13.9 lbs for easy use" at bounding box center [1166, 384] width 300 height 12
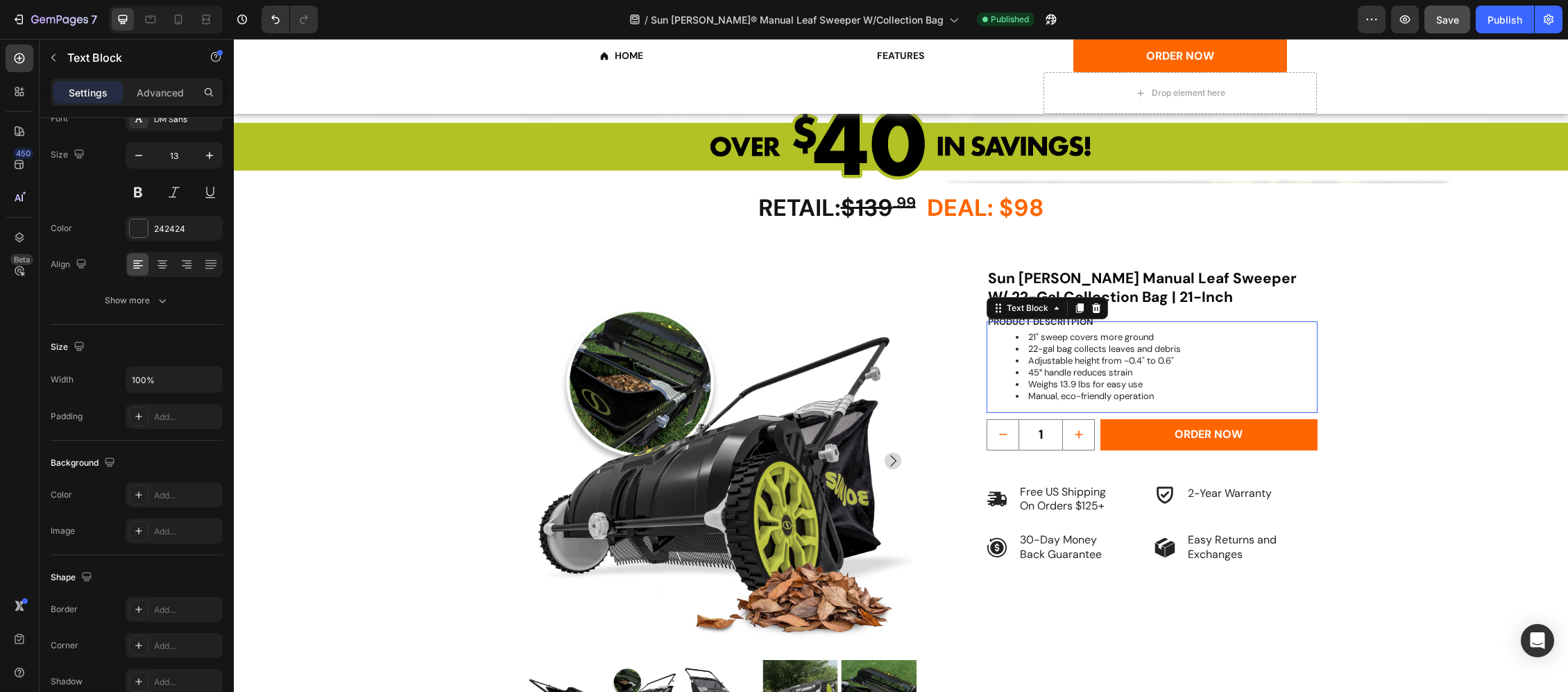
scroll to position [0, 0]
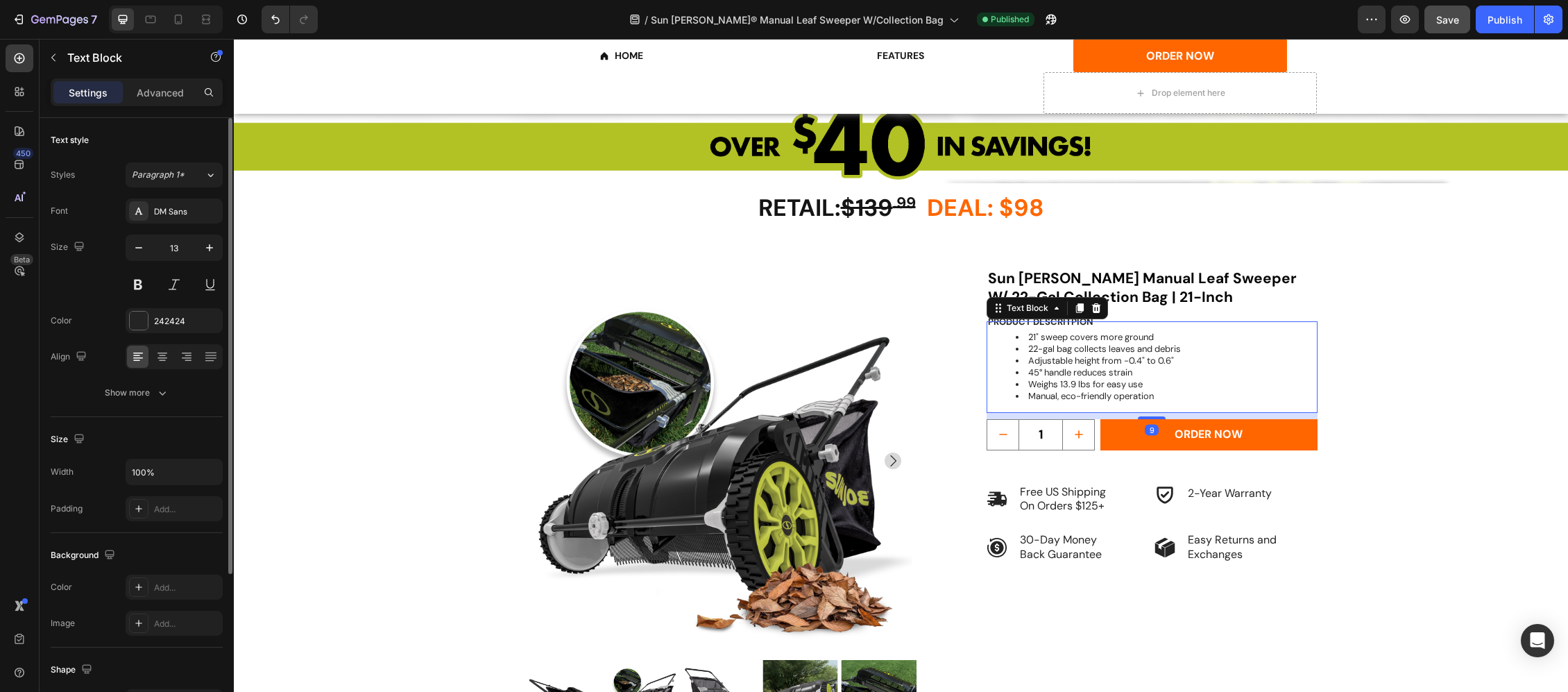
click at [1109, 400] on li "Manual, eco-friendly operation" at bounding box center [1166, 397] width 300 height 12
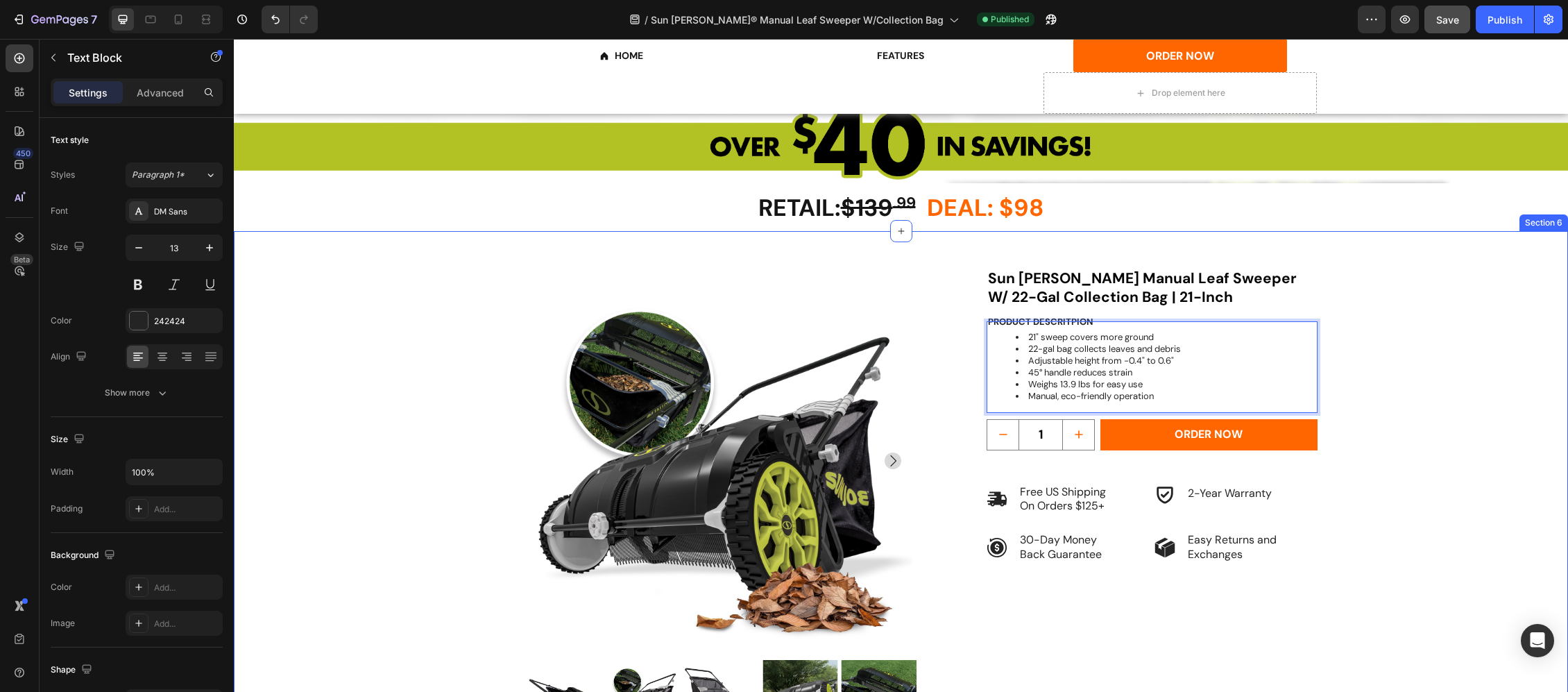
click at [1496, 456] on div "RETAIL: $139 .99 DEAL: $98 Heading Product Images Sun [PERSON_NAME] Manual Leaf…" at bounding box center [901, 525] width 1251 height 515
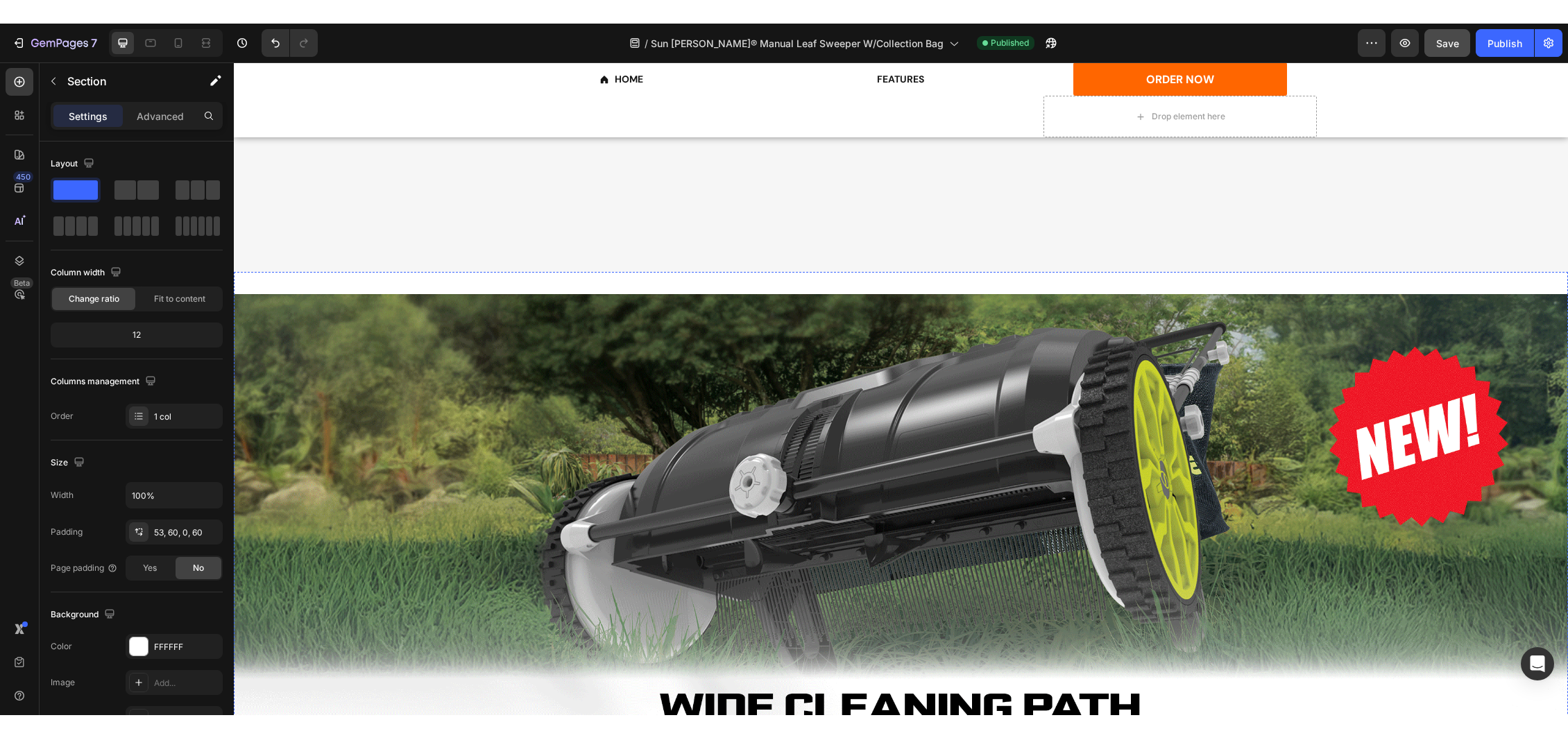
scroll to position [1942, 0]
